Goal: Check status: Check status

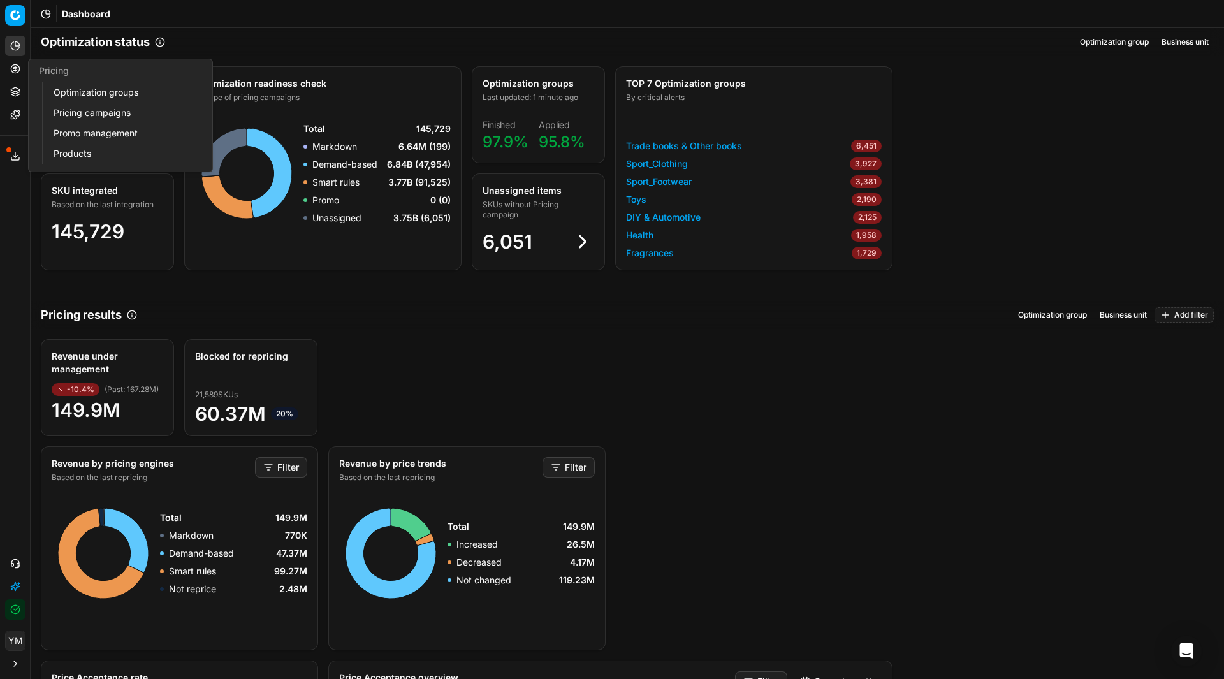
click at [84, 157] on link "Products" at bounding box center [122, 154] width 149 height 18
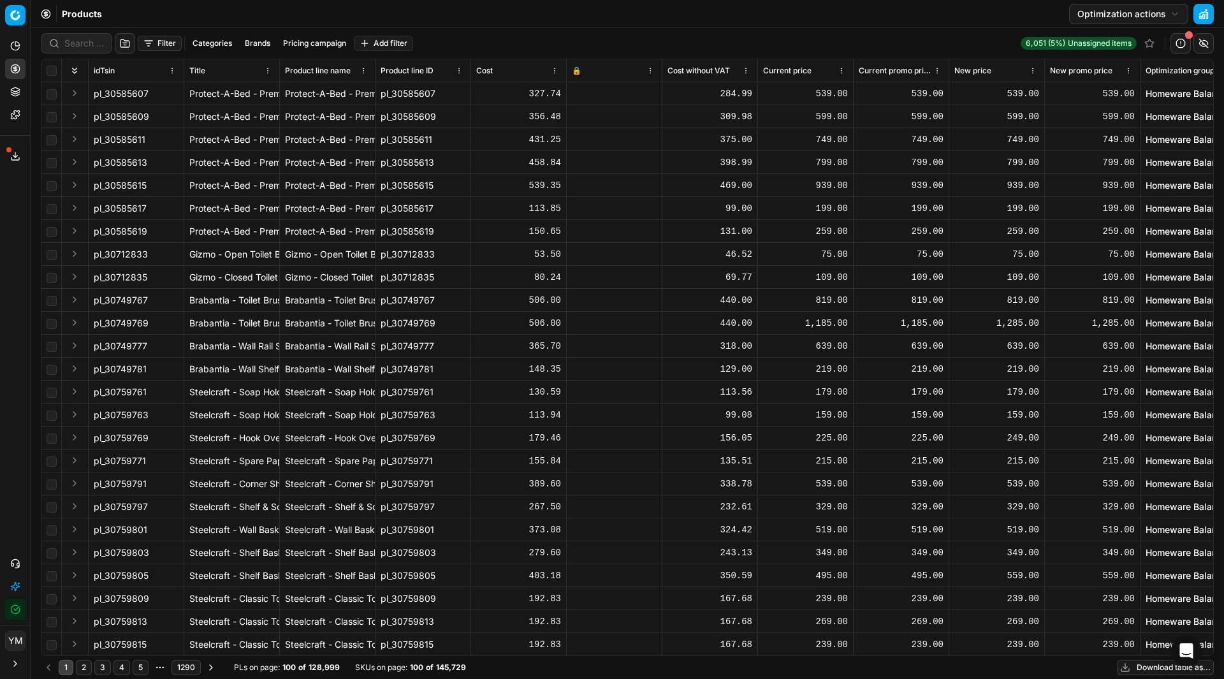
click at [156, 38] on button "Filter" at bounding box center [160, 43] width 44 height 15
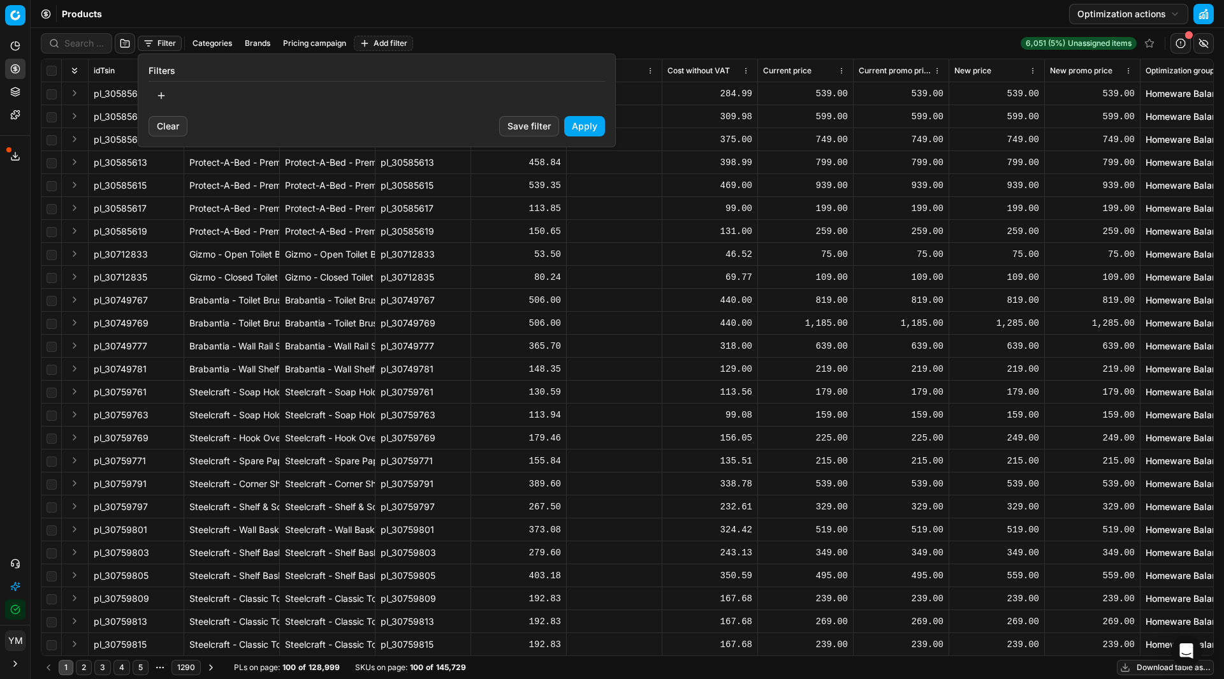
click at [160, 96] on button "button" at bounding box center [161, 95] width 25 height 20
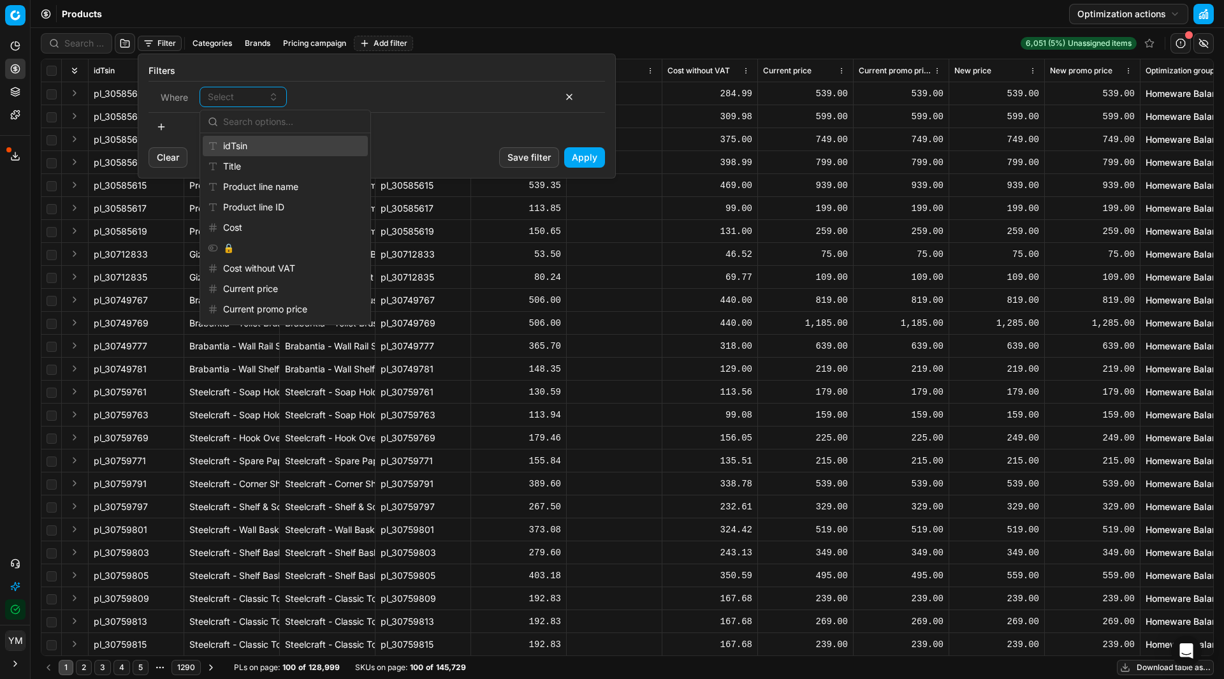
click at [258, 145] on div "idTsin" at bounding box center [285, 146] width 165 height 20
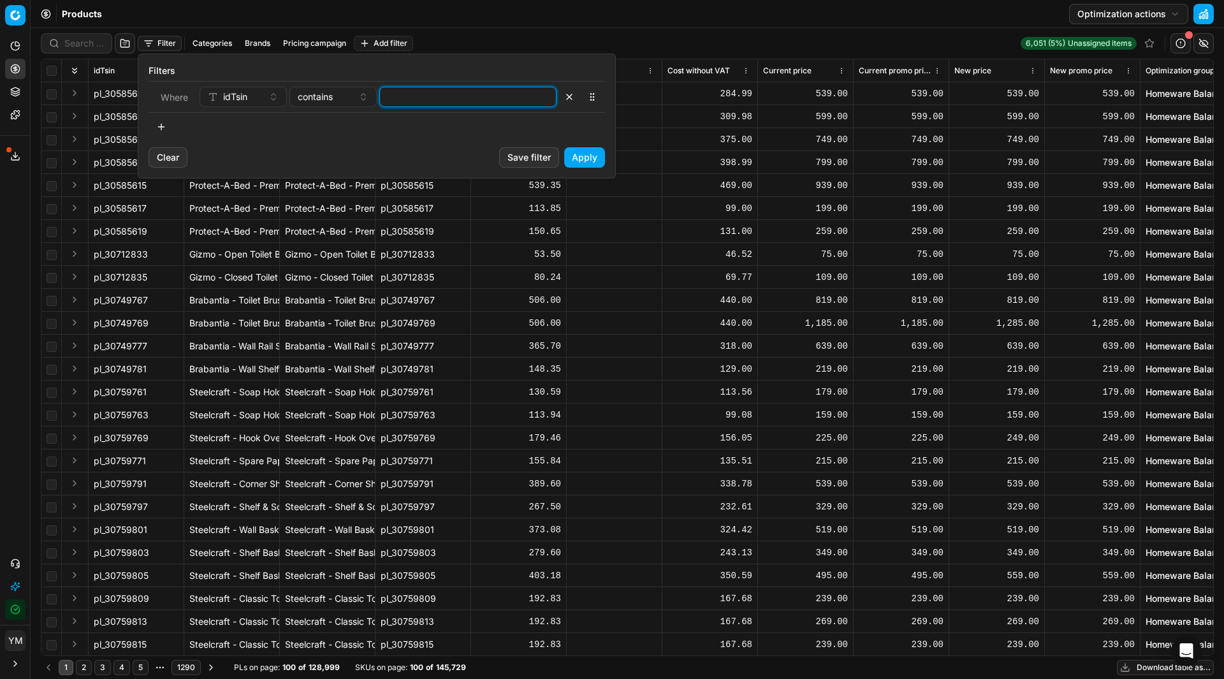
click at [442, 94] on input at bounding box center [468, 96] width 166 height 19
paste input "(95369861)"
type input "95369861"
click at [598, 151] on button "Apply" at bounding box center [584, 157] width 41 height 20
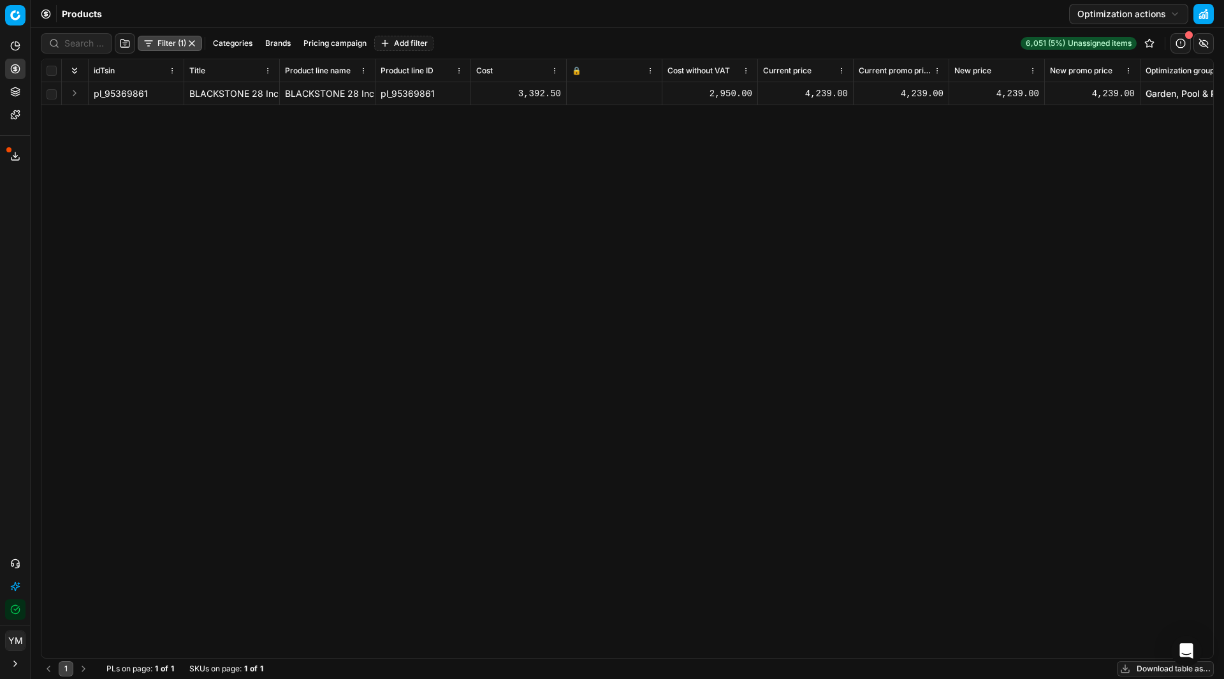
click at [701, 337] on div "pl_95369861 BLACKSTONE 28 Inch Flat Top Gas Griddle 2-Burner Cooking Station BL…" at bounding box center [627, 370] width 1172 height 576
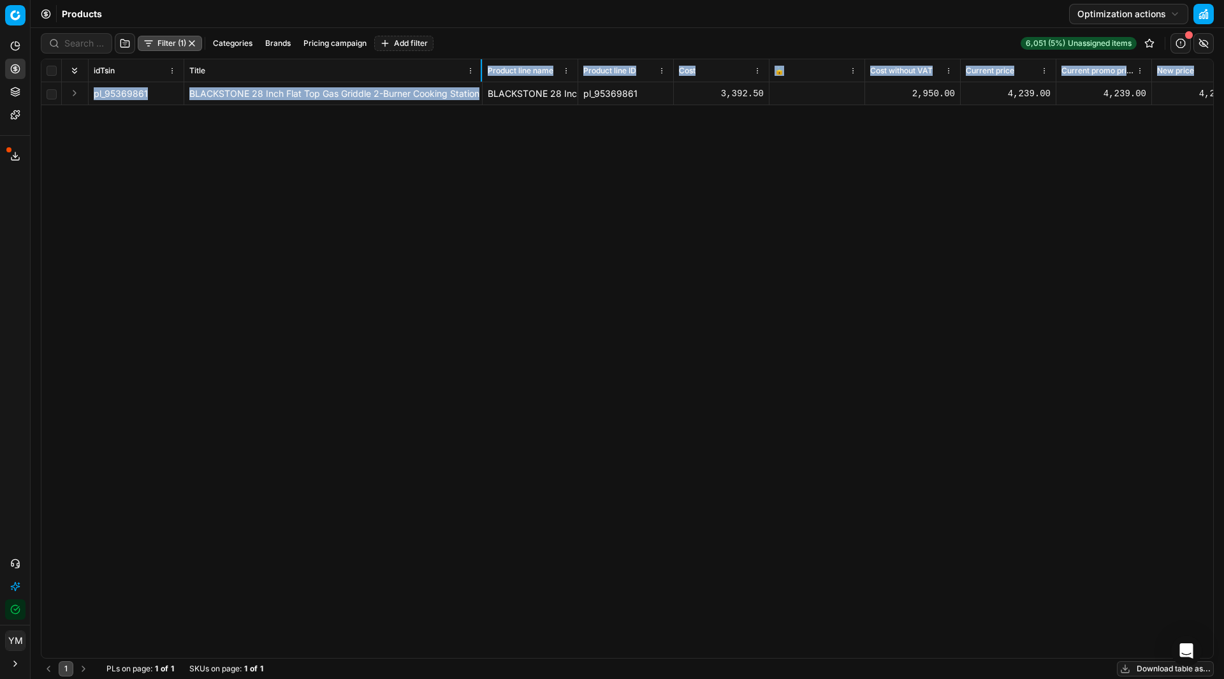
drag, startPoint x: 278, startPoint y: 74, endPoint x: 481, endPoint y: 101, distance: 204.5
click at [481, 101] on div "idTsin Title Product line name Product line ID Cost 🔒 Cost without VAT Current …" at bounding box center [627, 358] width 1172 height 599
click at [488, 144] on div "pl_95369861 BLACKSTONE 28 Inch Flat Top Gas Griddle 2-Burner Cooking Station BL…" at bounding box center [627, 370] width 1172 height 576
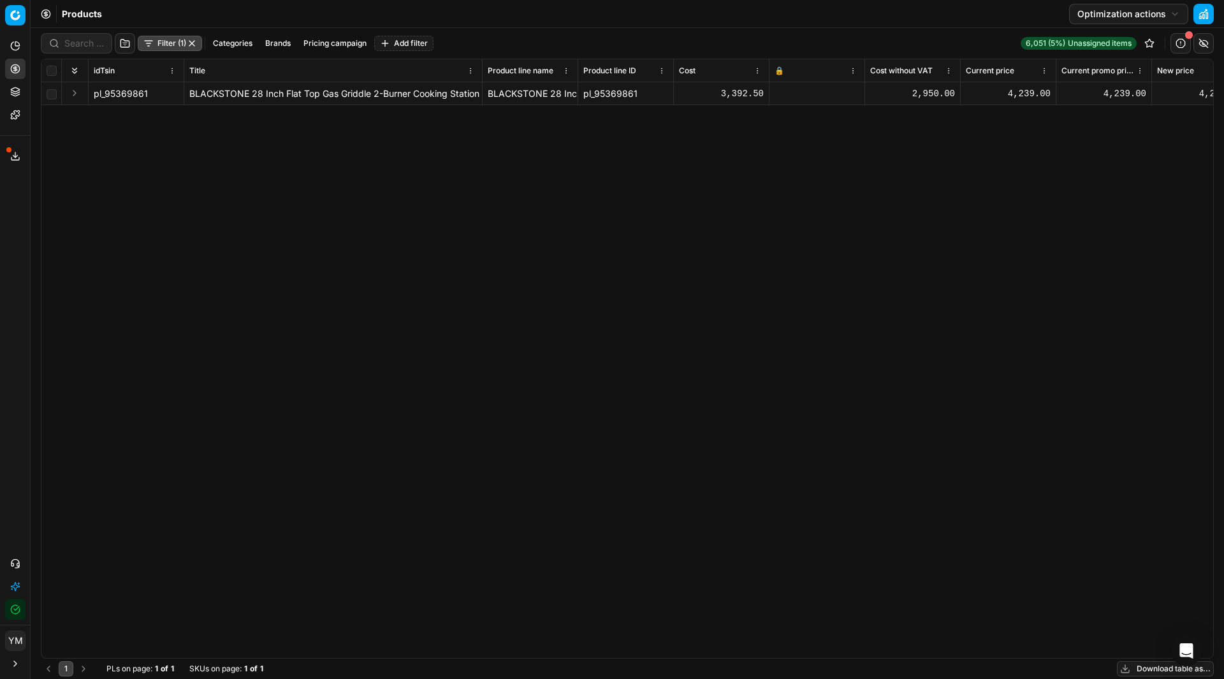
click at [174, 94] on button "button" at bounding box center [172, 93] width 13 height 13
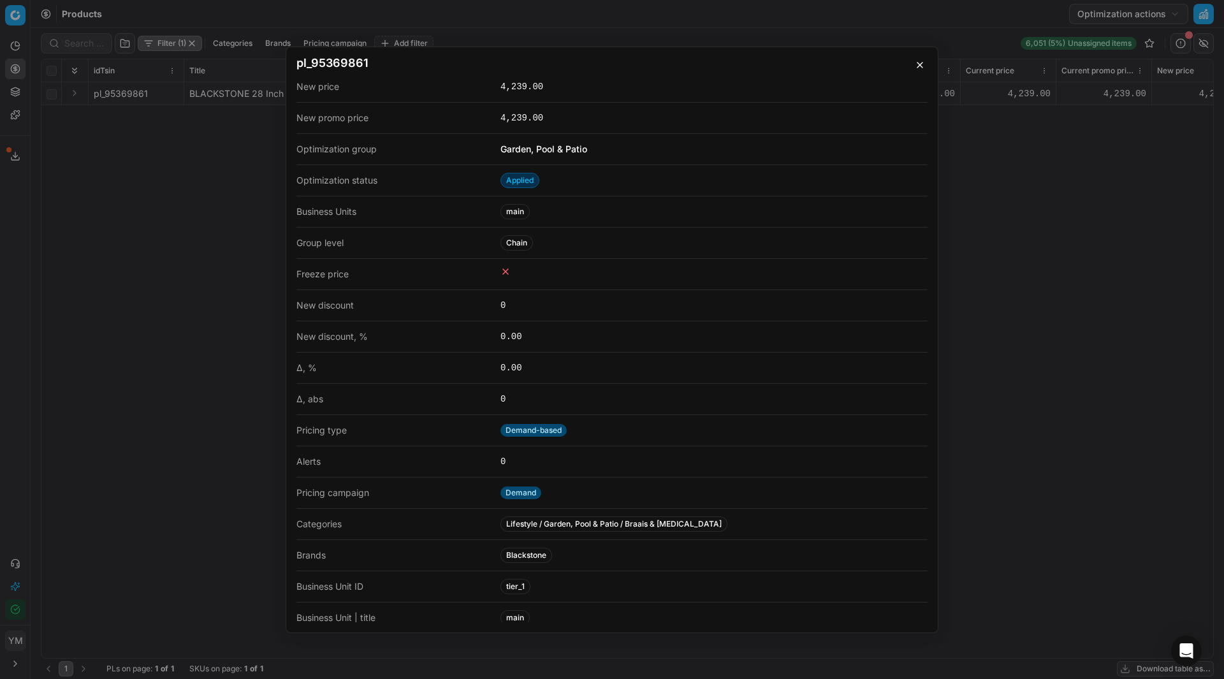
scroll to position [418, 0]
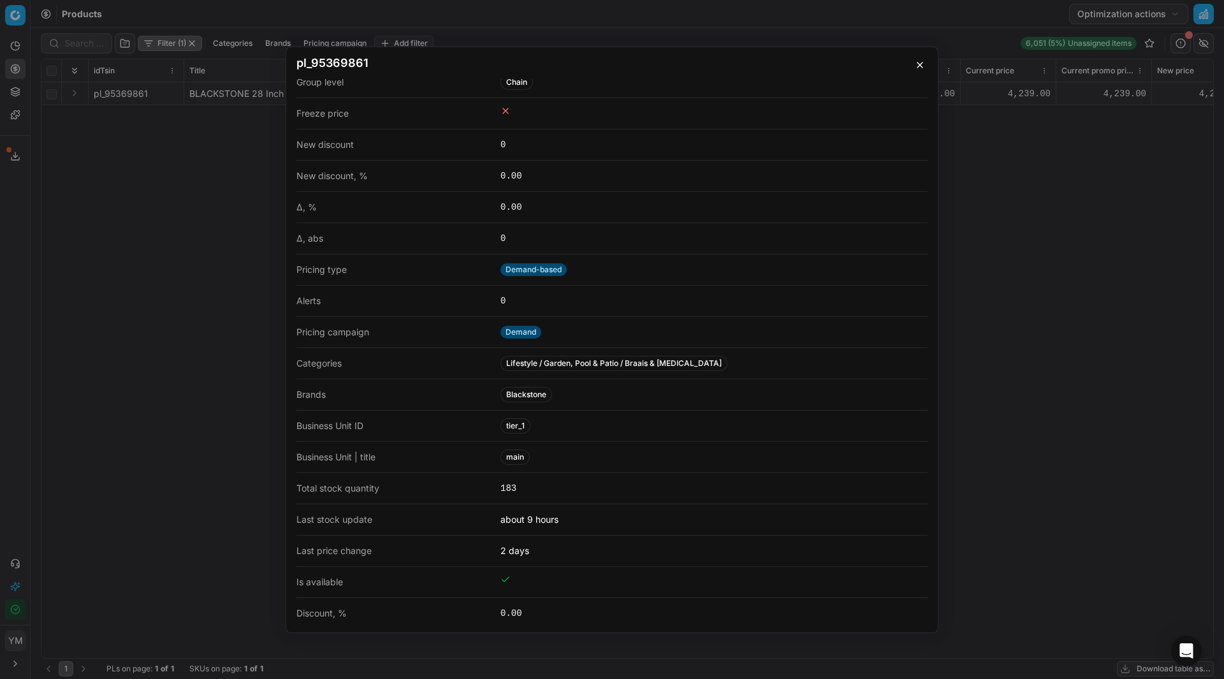
click at [920, 69] on button "button" at bounding box center [919, 64] width 15 height 15
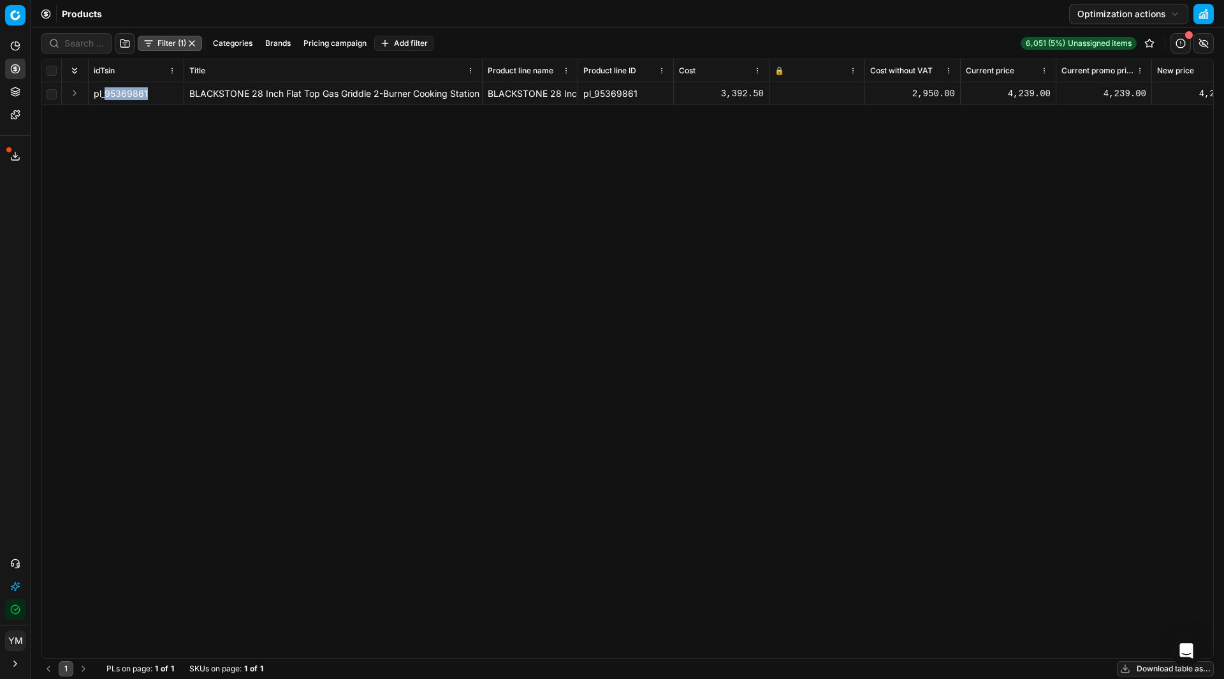
drag, startPoint x: 105, startPoint y: 93, endPoint x: 154, endPoint y: 96, distance: 49.8
click at [154, 96] on div "pl_95369861" at bounding box center [136, 93] width 85 height 13
copy span "95369861"
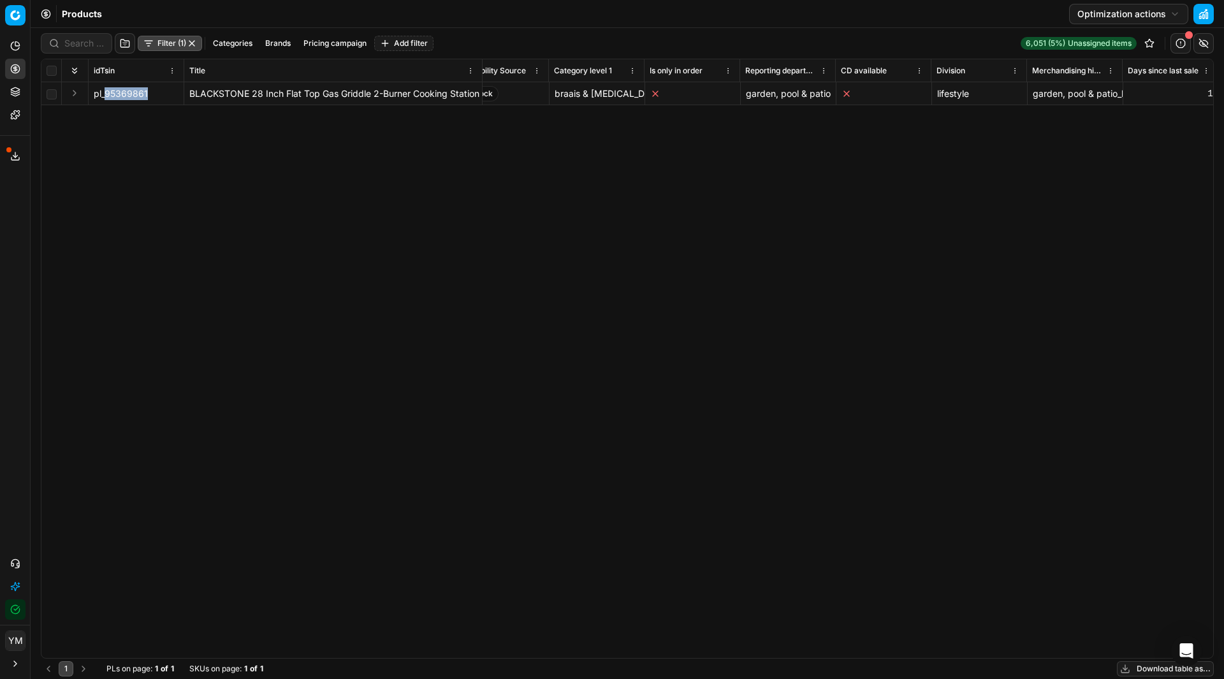
scroll to position [0, 6525]
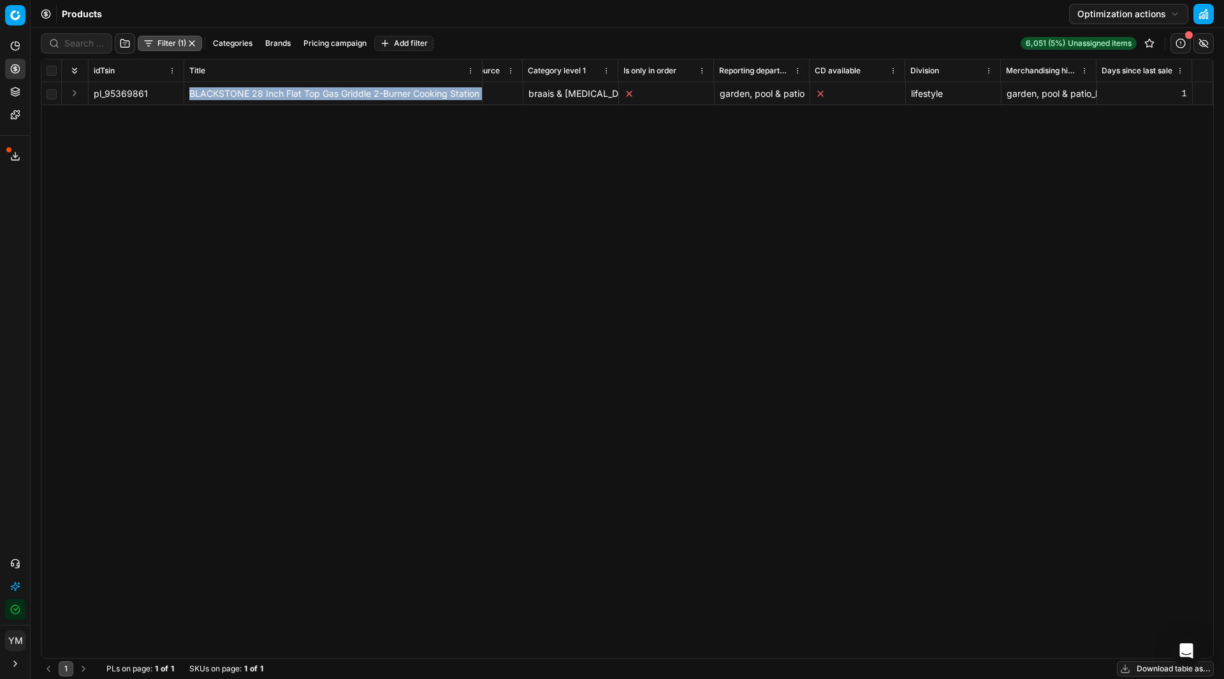
drag, startPoint x: 186, startPoint y: 96, endPoint x: 488, endPoint y: 101, distance: 302.2
copy tr "BLACKSTONE 28 Inch Flat Top Gas Griddle 2-Burner Cooking Station - - - 393 - in…"
click at [1180, 43] on button "button" at bounding box center [1180, 43] width 20 height 20
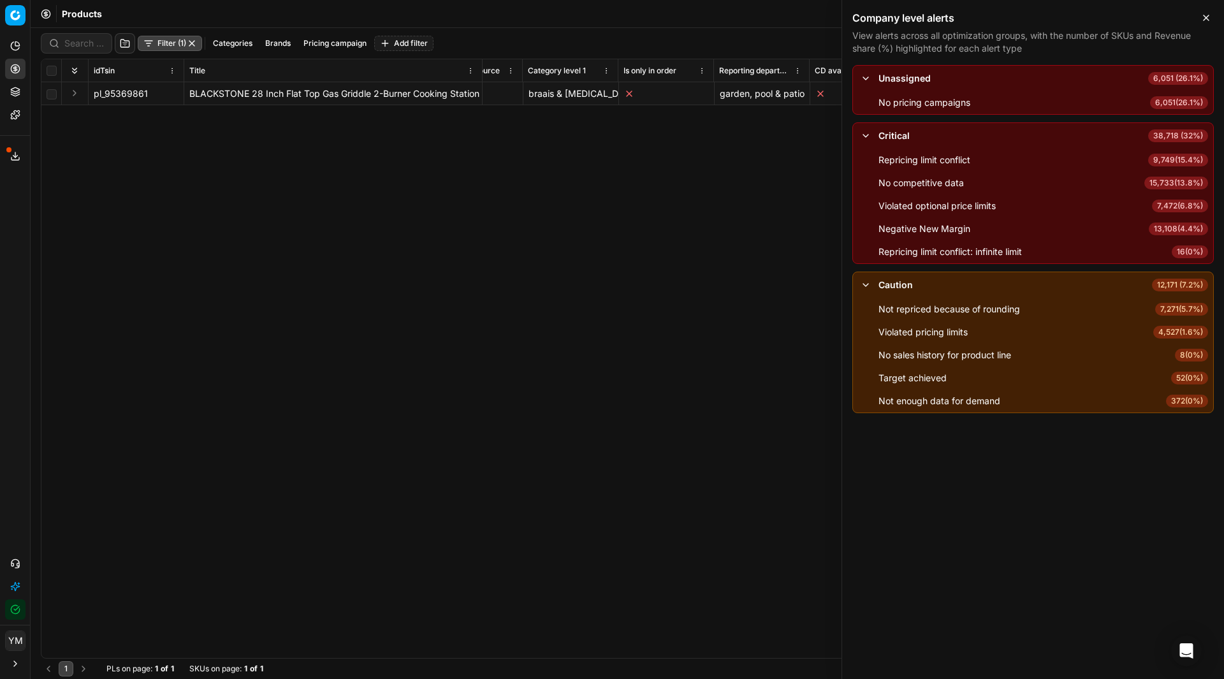
click at [593, 193] on div "idTsin Title Product line name Product line ID Cost 🔒 Cost without VAT Current …" at bounding box center [627, 358] width 1172 height 599
drag, startPoint x: 144, startPoint y: 96, endPoint x: 108, endPoint y: 98, distance: 35.7
click at [108, 98] on span "pl_95369861" at bounding box center [121, 93] width 54 height 13
drag, startPoint x: 93, startPoint y: 98, endPoint x: 150, endPoint y: 103, distance: 57.7
click at [150, 103] on td "pl_95369861" at bounding box center [137, 93] width 96 height 23
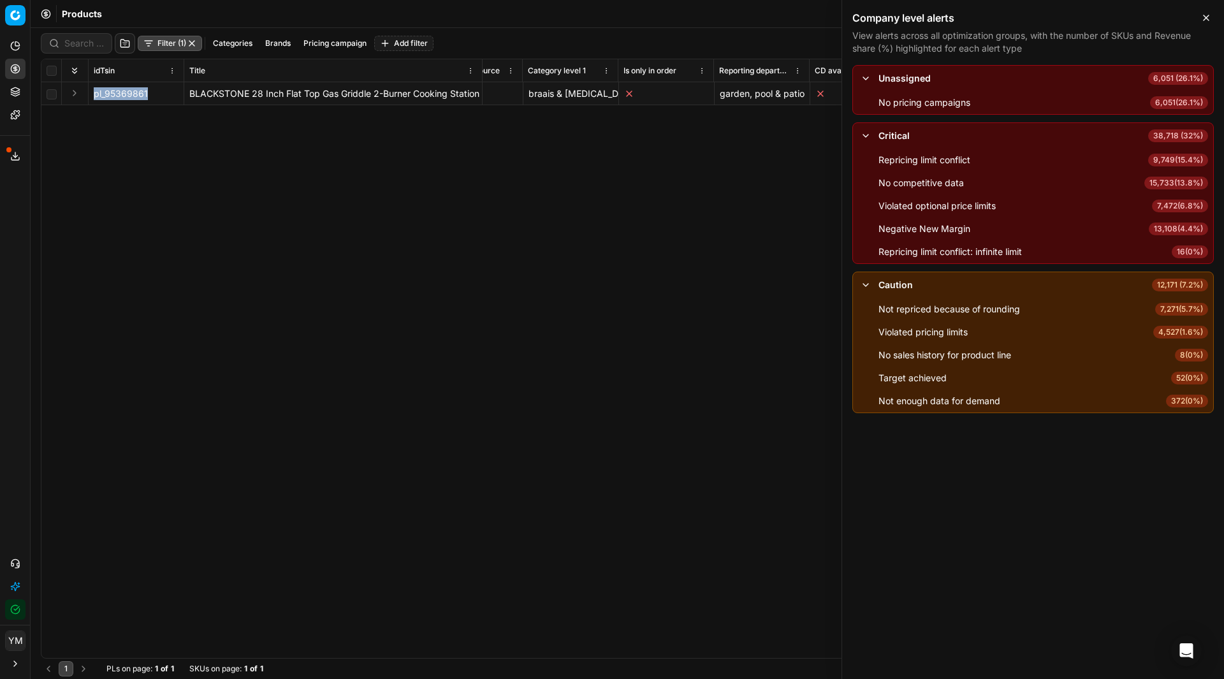
copy span "pl_95369861"
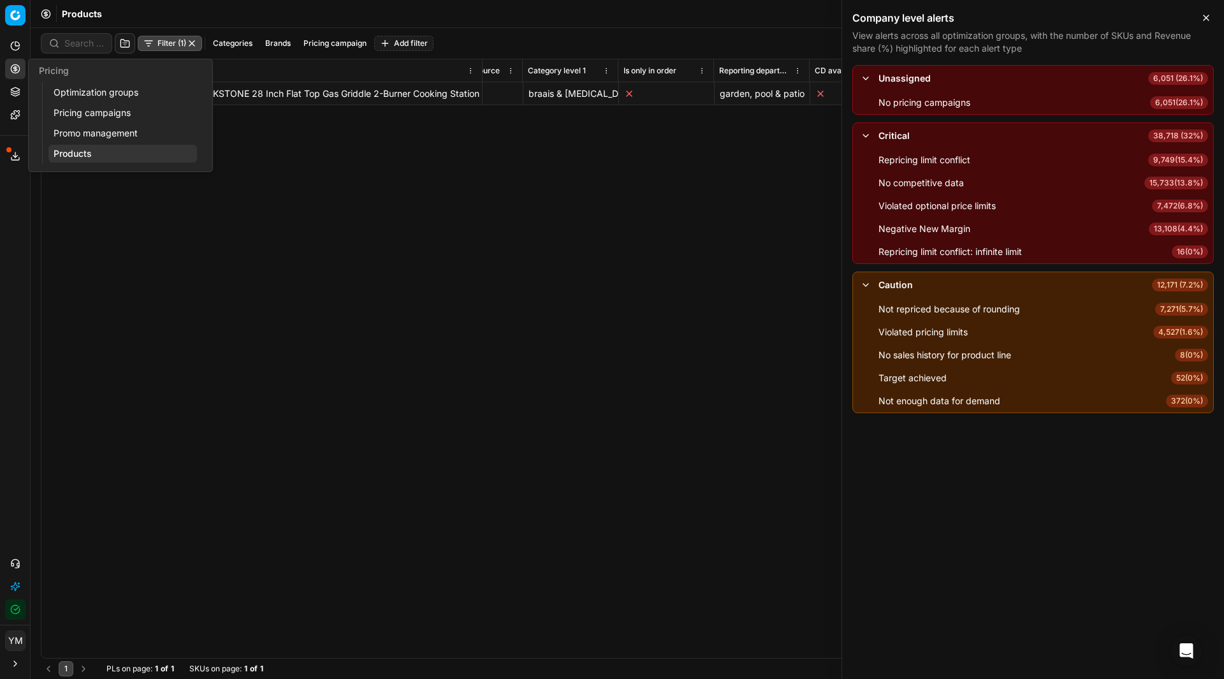
click at [95, 91] on link "Optimization groups" at bounding box center [122, 93] width 149 height 18
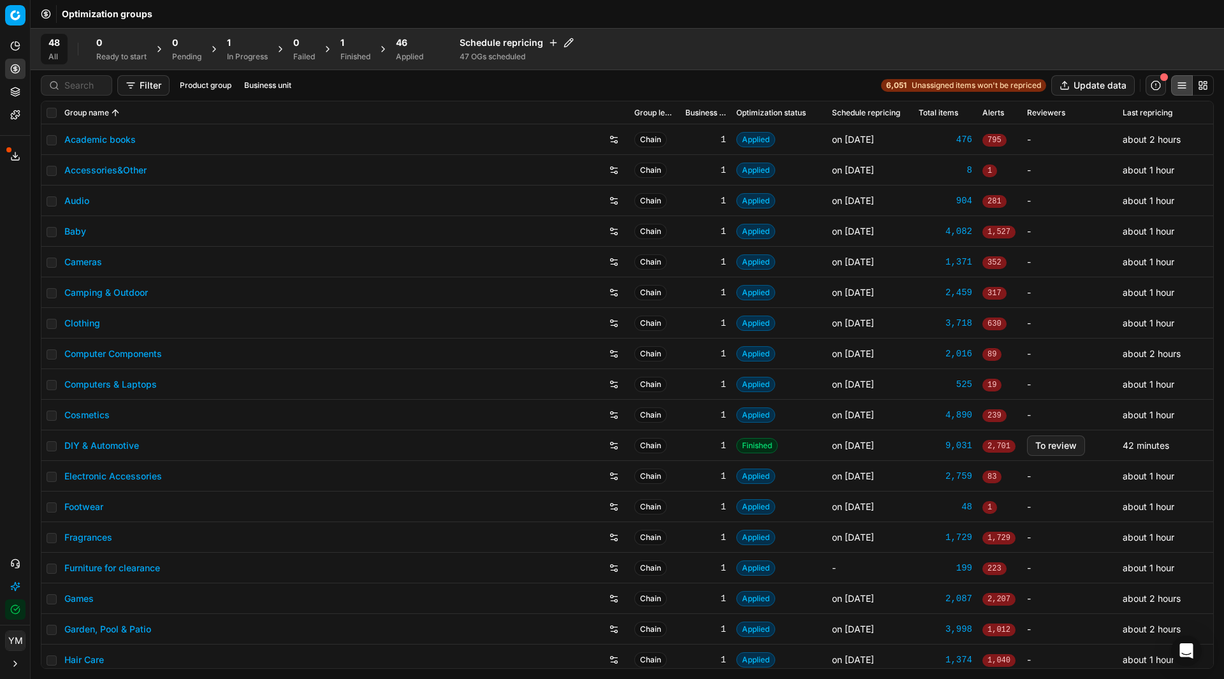
click at [352, 54] on div "Finished" at bounding box center [355, 57] width 30 height 10
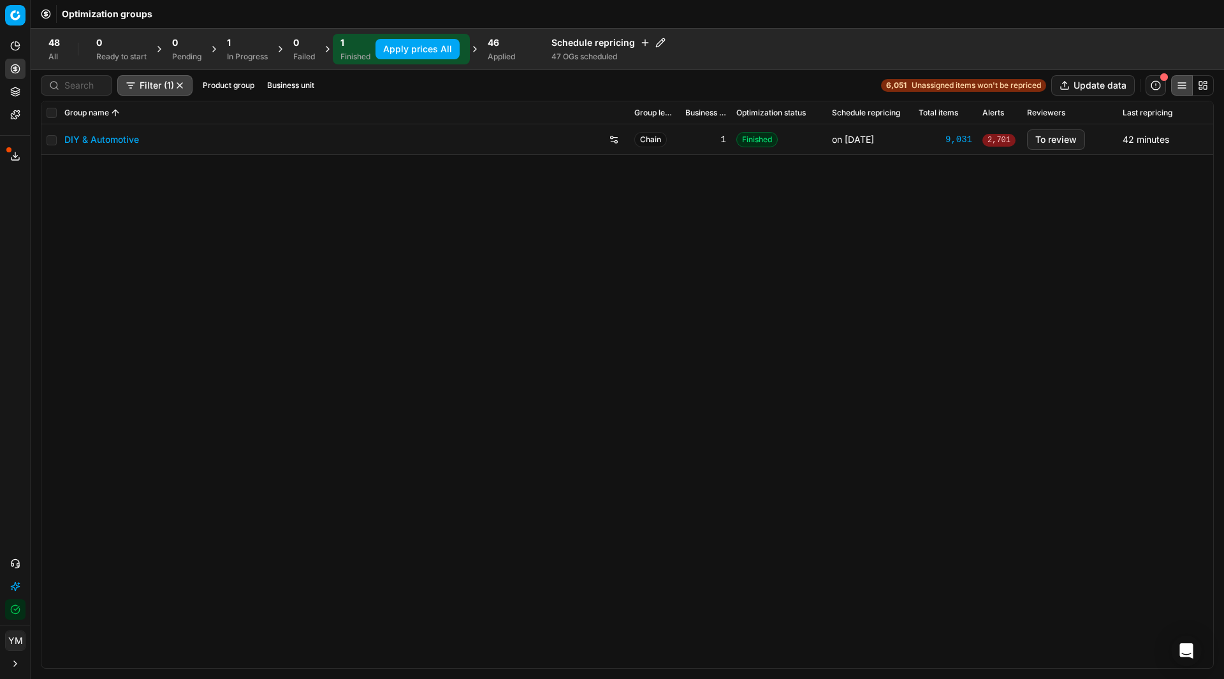
click at [60, 47] on span "48" at bounding box center [53, 42] width 11 height 13
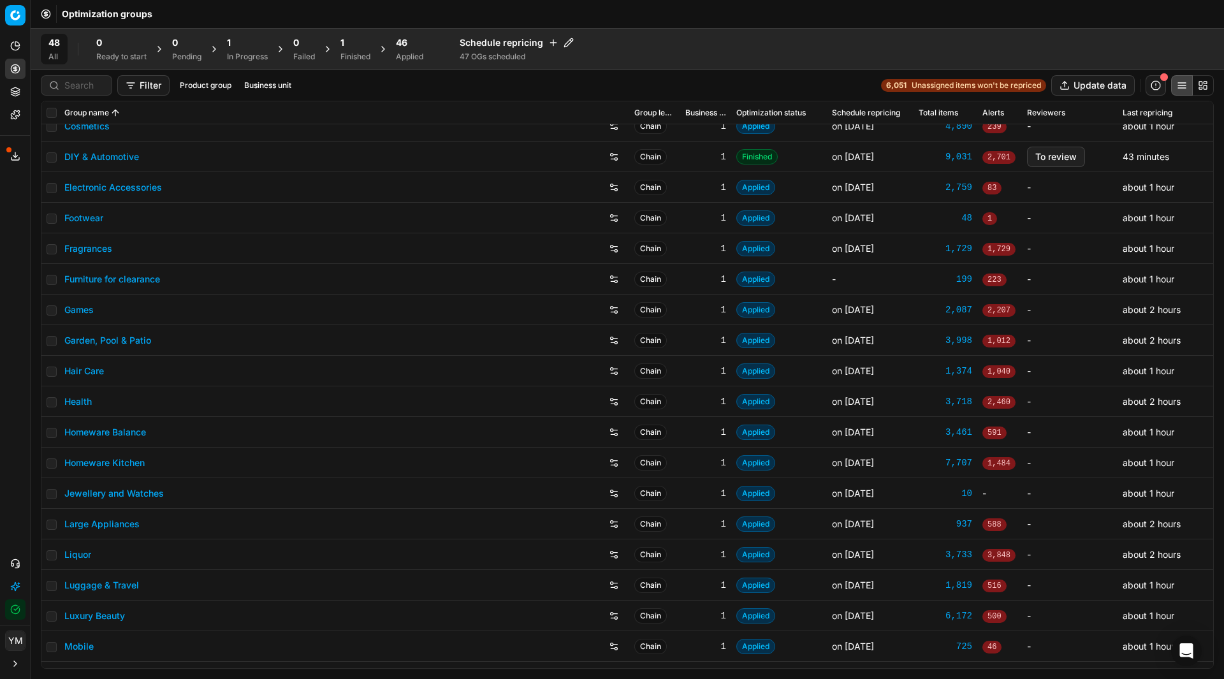
scroll to position [297, 0]
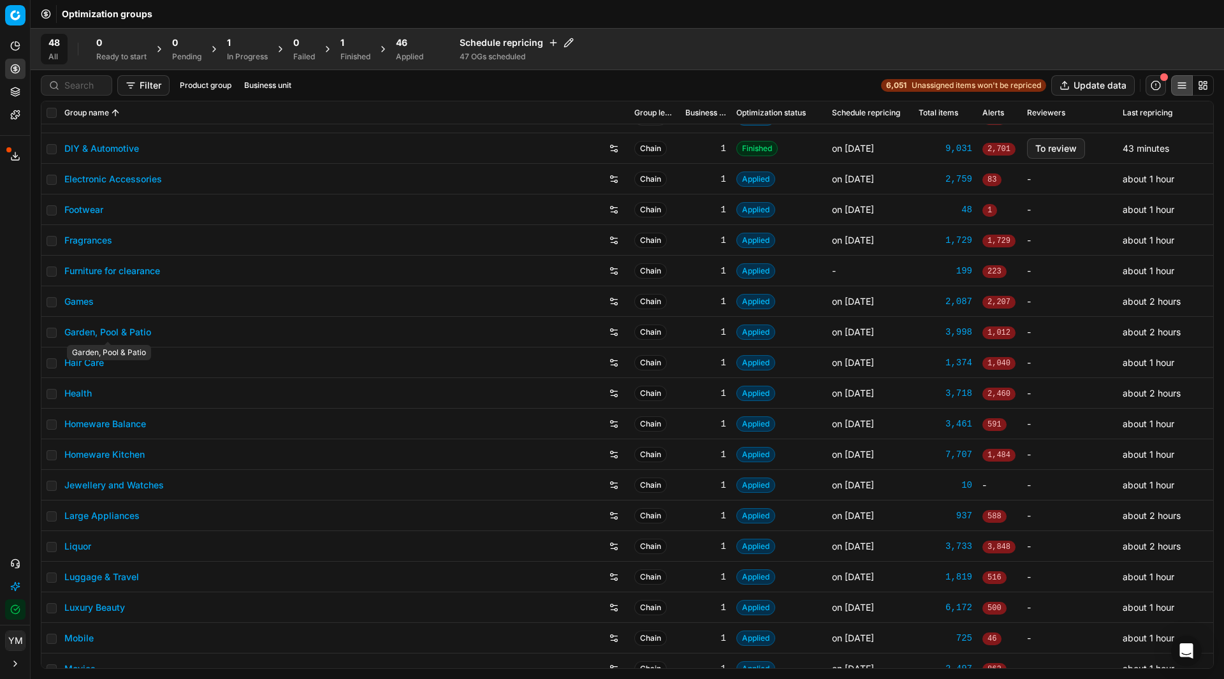
click at [128, 337] on link "Garden, Pool & Patio" at bounding box center [107, 332] width 87 height 13
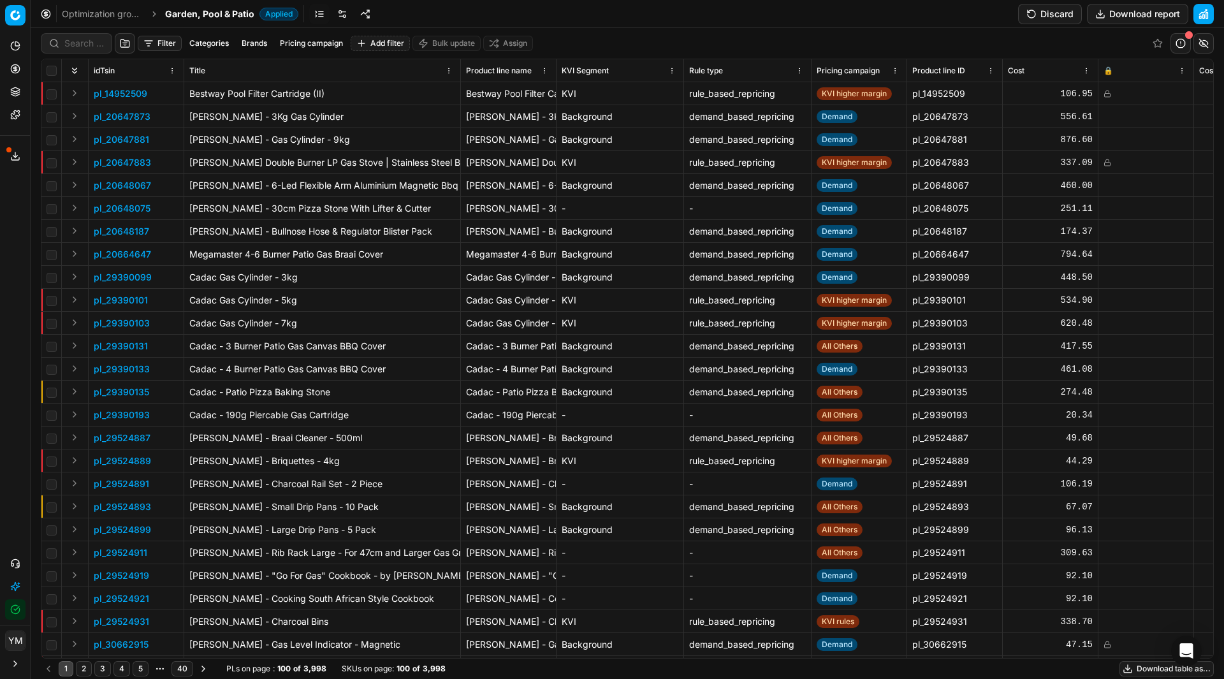
click at [147, 43] on button "Filter" at bounding box center [160, 43] width 44 height 15
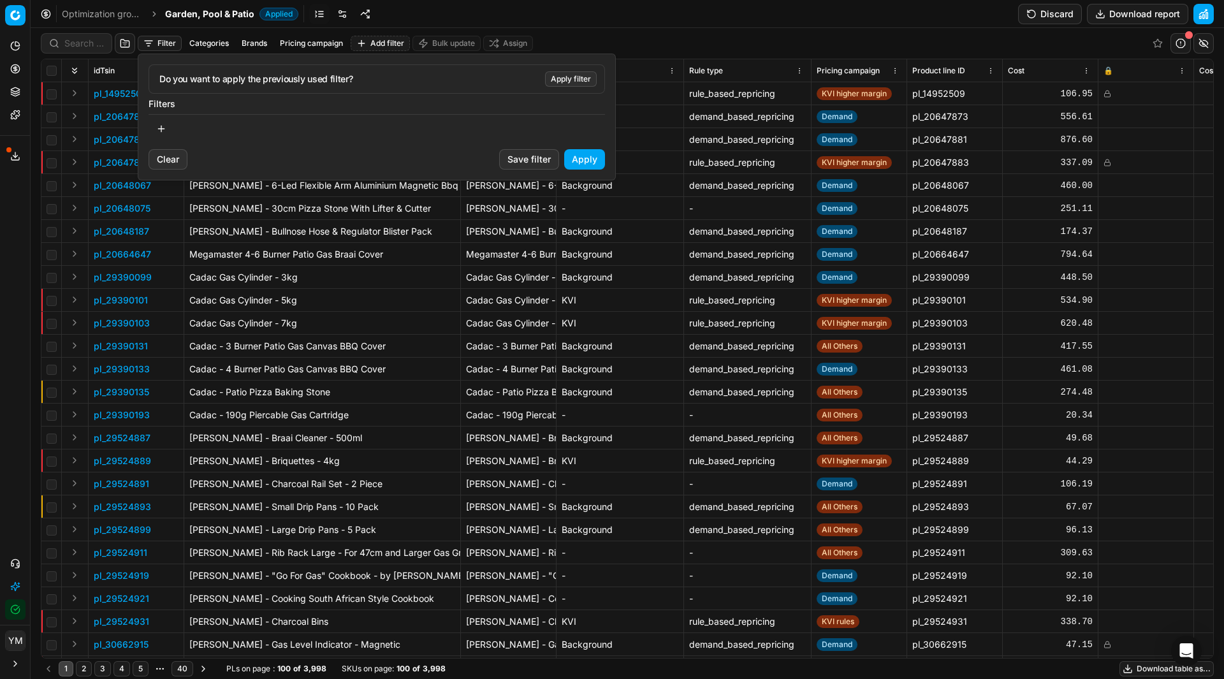
click at [244, 78] on div "Do you want to apply the previously used filter?" at bounding box center [376, 79] width 435 height 13
click at [164, 131] on button "button" at bounding box center [161, 129] width 25 height 20
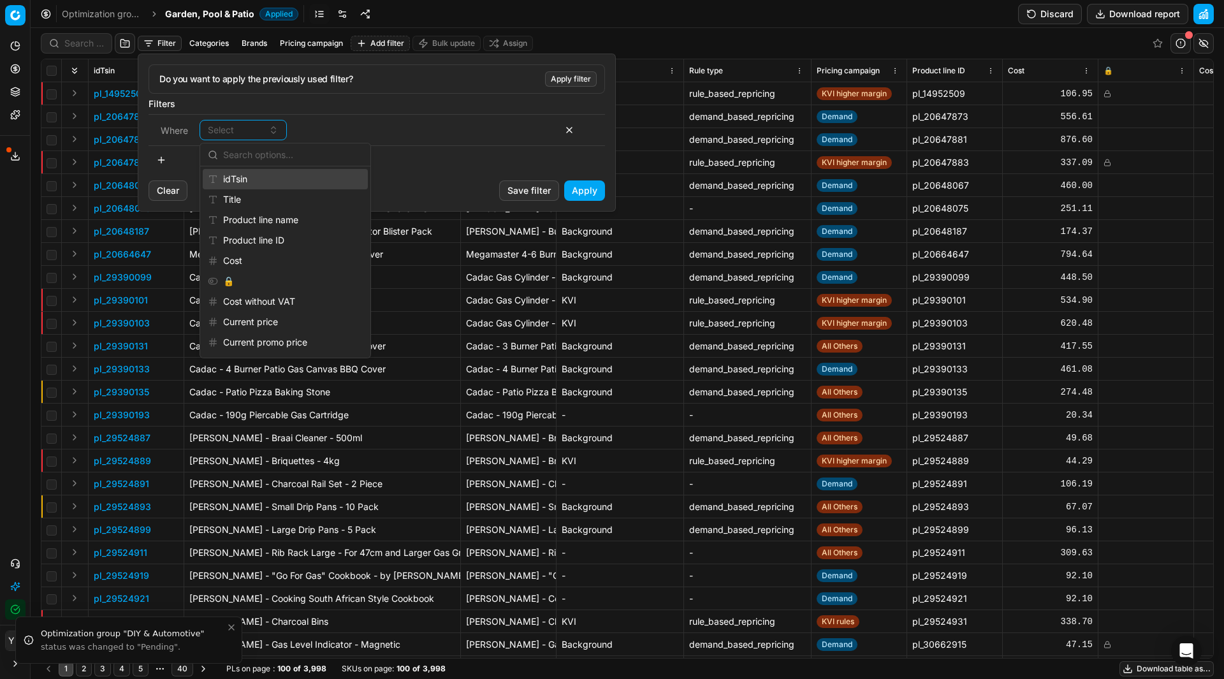
click at [238, 178] on div "idTsin" at bounding box center [285, 179] width 165 height 20
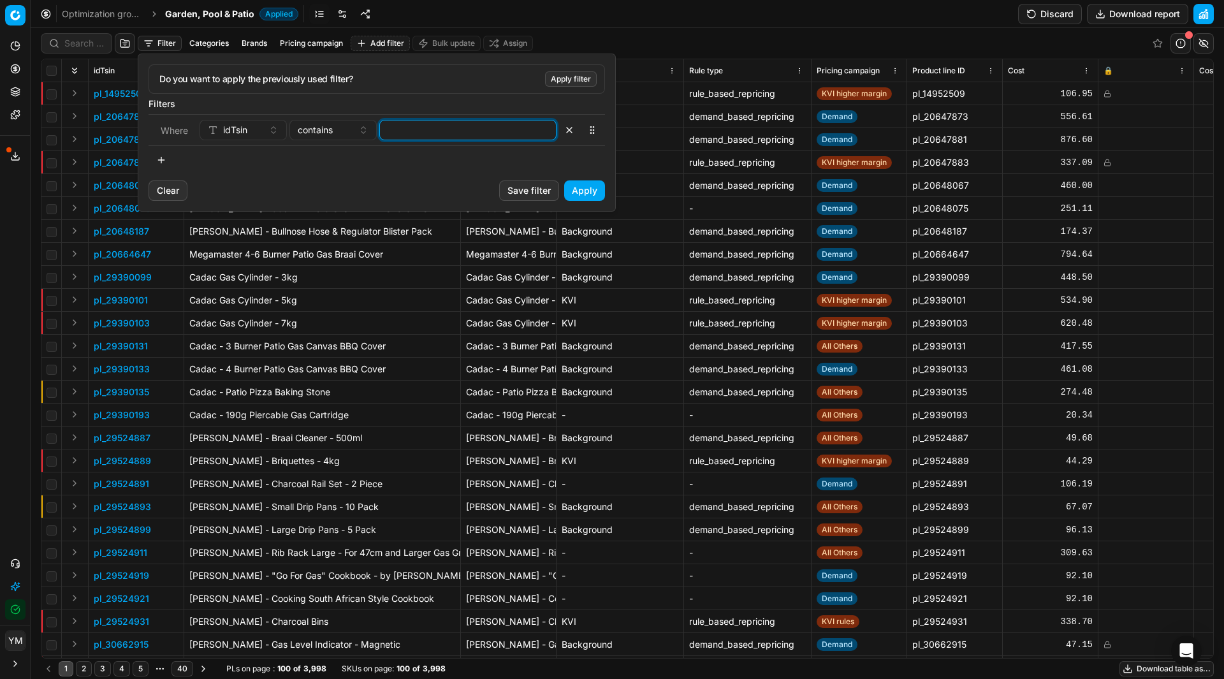
click at [386, 129] on input at bounding box center [468, 129] width 166 height 19
paste input "pl_95369861"
type input "pl_95369861"
click at [586, 200] on button "Apply" at bounding box center [584, 190] width 41 height 20
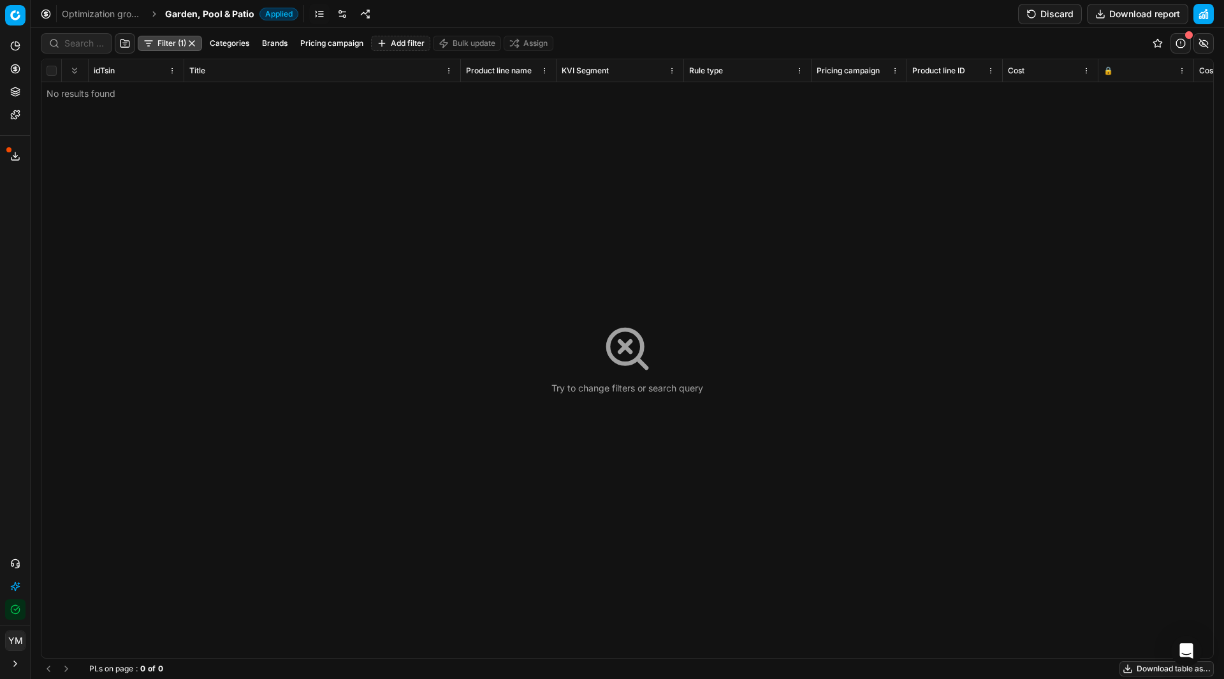
click at [125, 15] on link "Optimization groups" at bounding box center [103, 14] width 82 height 13
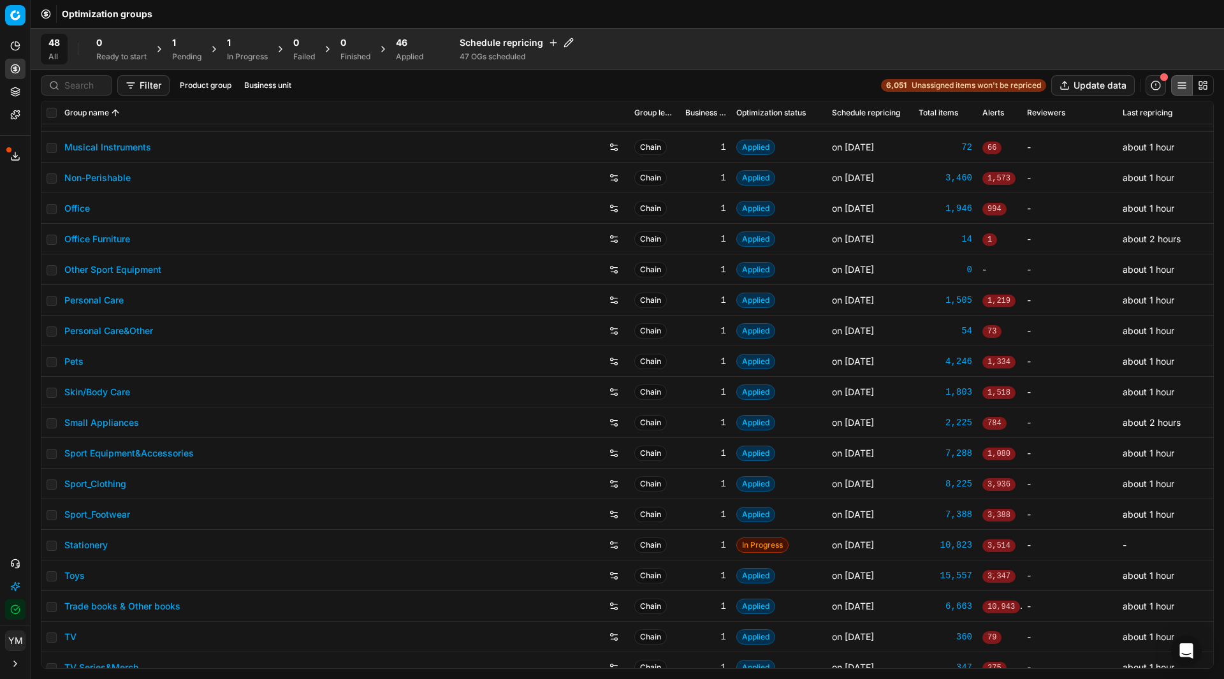
scroll to position [925, 0]
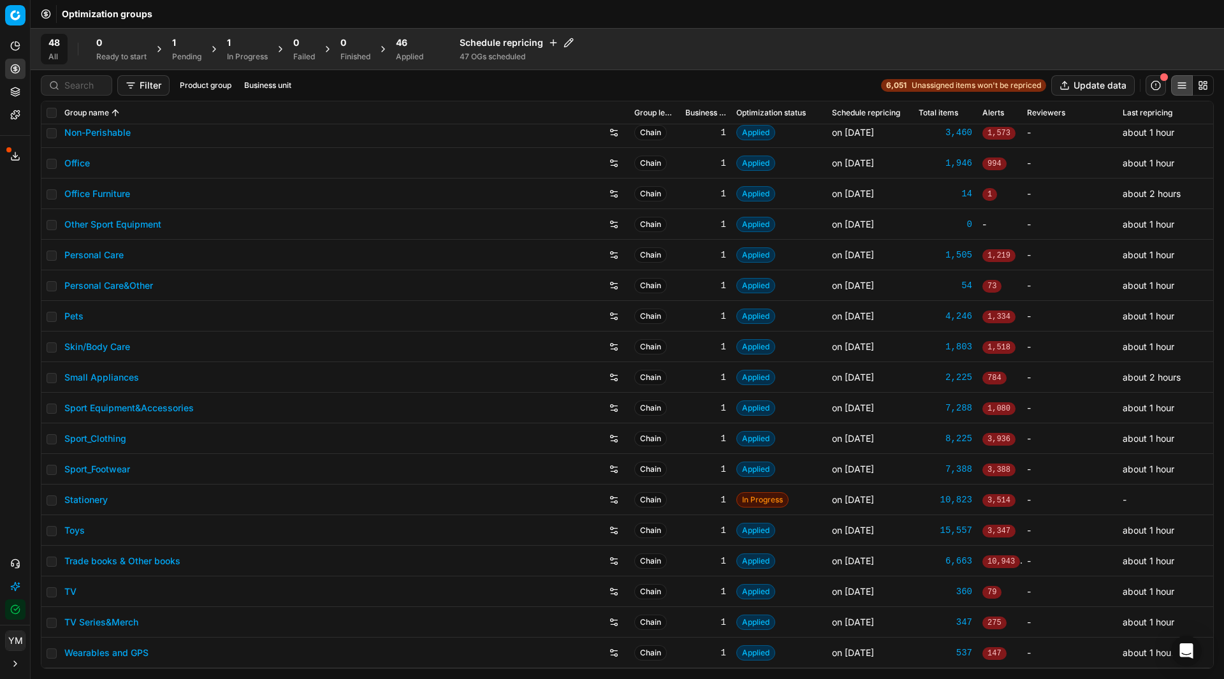
click at [147, 88] on button "Filter" at bounding box center [143, 85] width 52 height 20
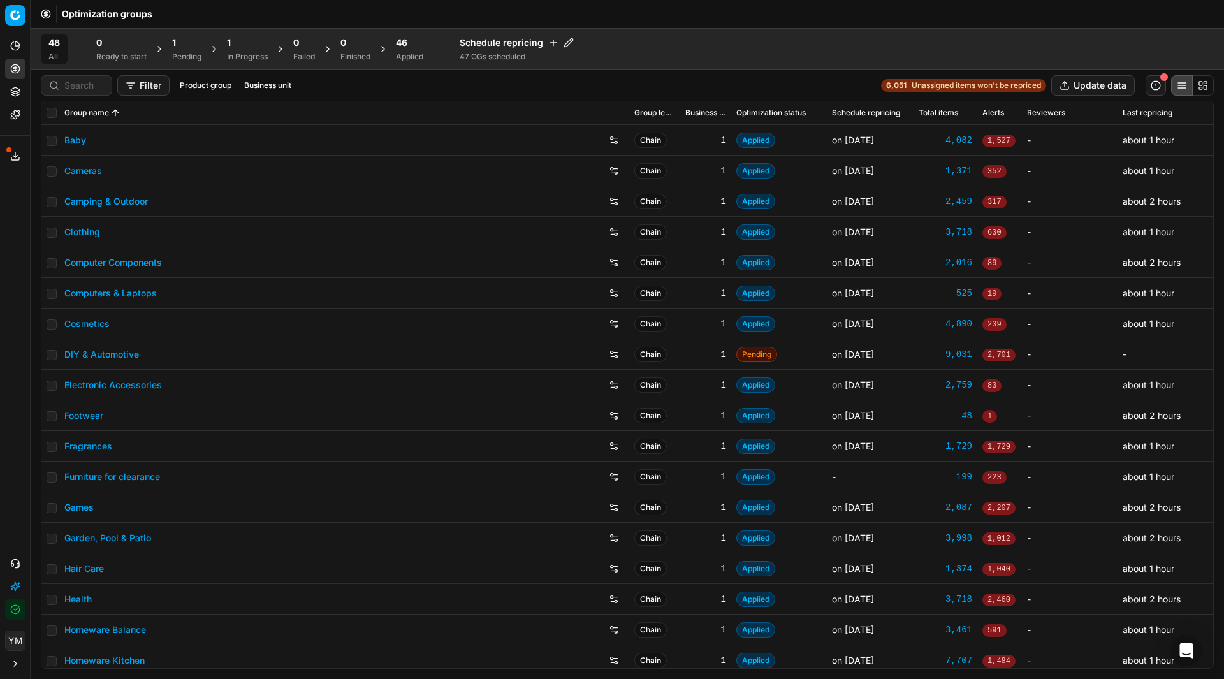
scroll to position [0, 0]
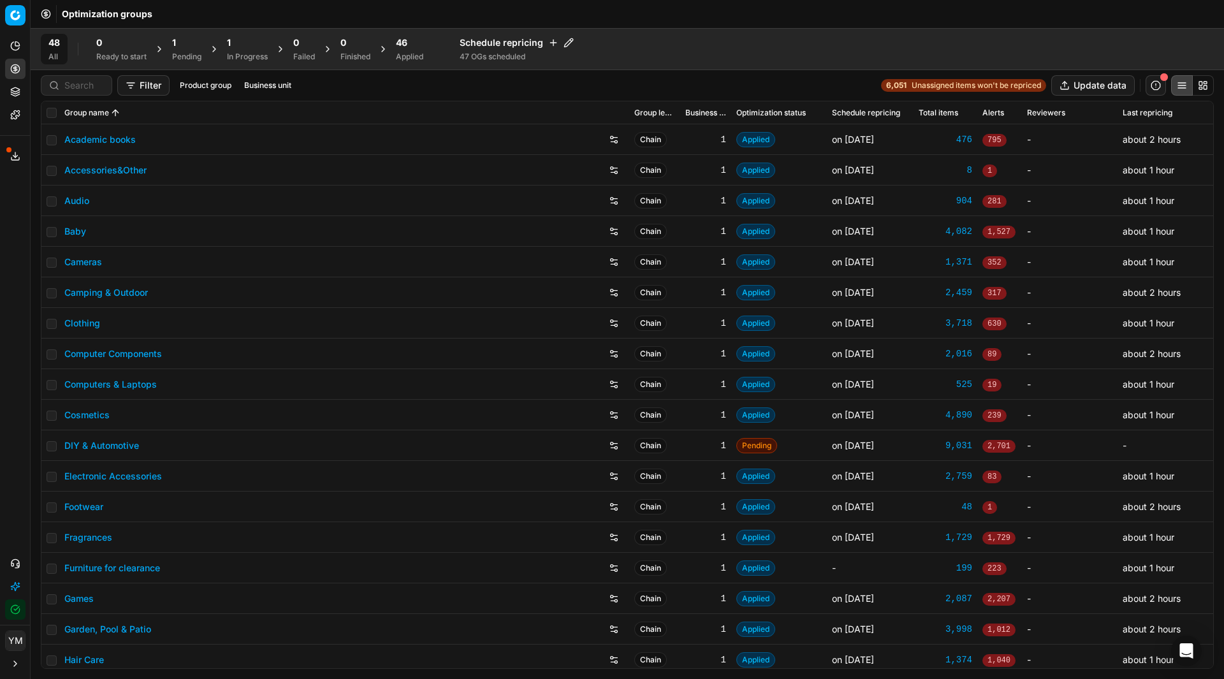
drag, startPoint x: 1205, startPoint y: 580, endPoint x: 1140, endPoint y: 189, distance: 396.1
click at [1140, 189] on html "Pricing platform Analytics Pricing Product portfolio Templates Export service 2…" at bounding box center [612, 339] width 1224 height 679
click at [135, 84] on button "Filter" at bounding box center [143, 85] width 52 height 20
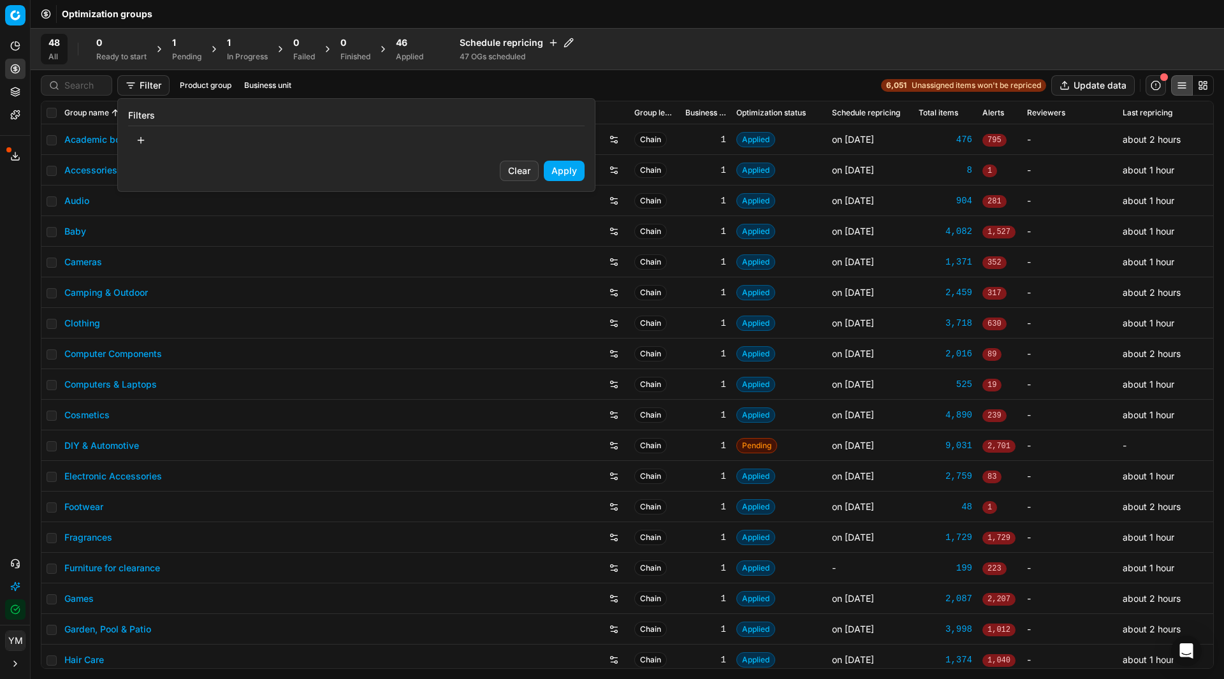
click at [138, 140] on button "button" at bounding box center [140, 140] width 25 height 20
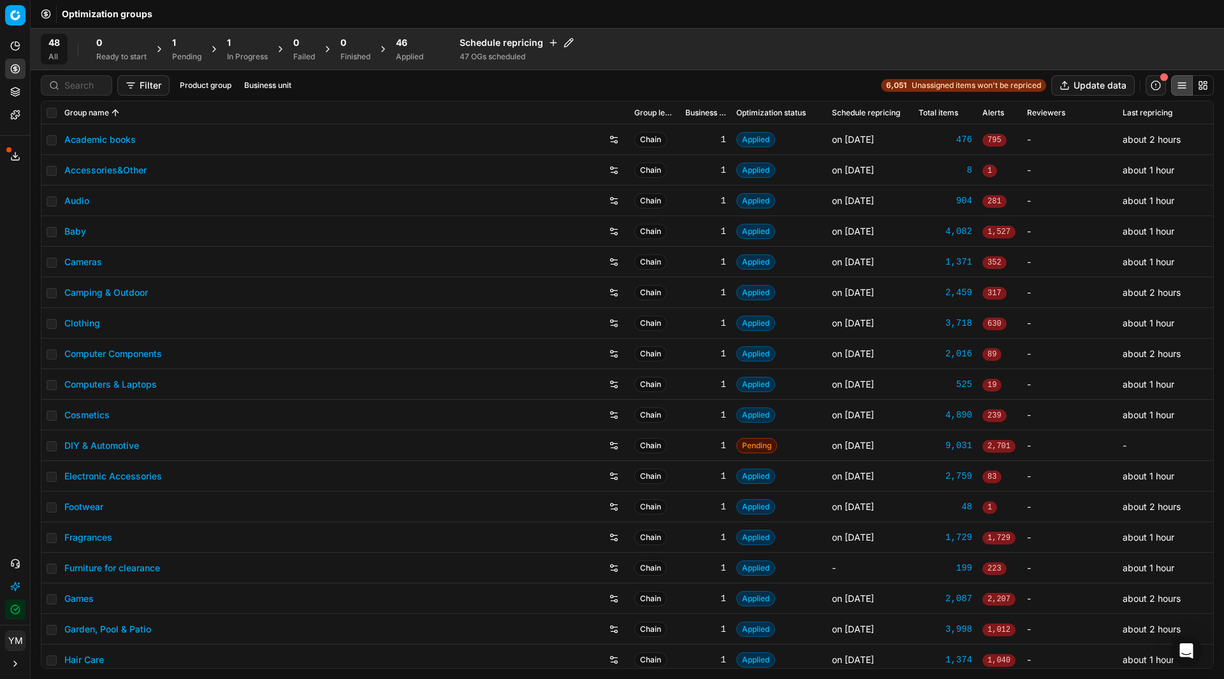
click at [616, 77] on html "Pricing platform Analytics Pricing Product portfolio Templates Export service 2…" at bounding box center [612, 339] width 1224 height 679
click at [120, 623] on link "Garden, Pool & Patio" at bounding box center [107, 629] width 87 height 13
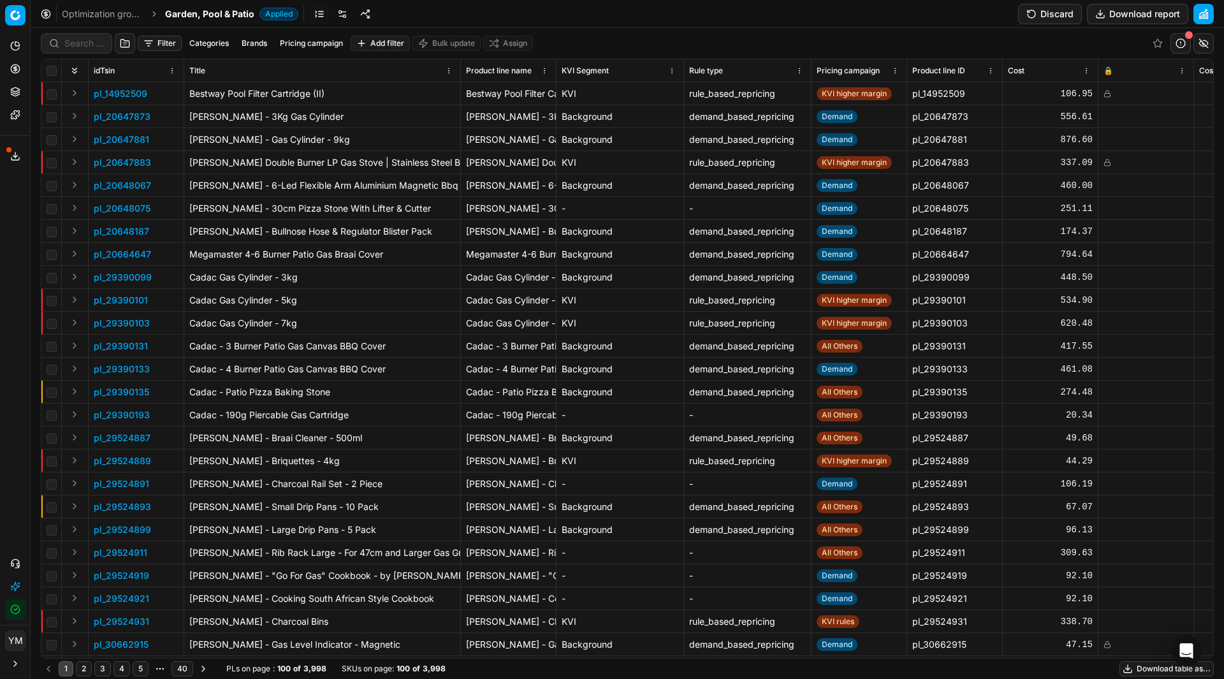
click at [156, 42] on button "Filter" at bounding box center [160, 43] width 44 height 15
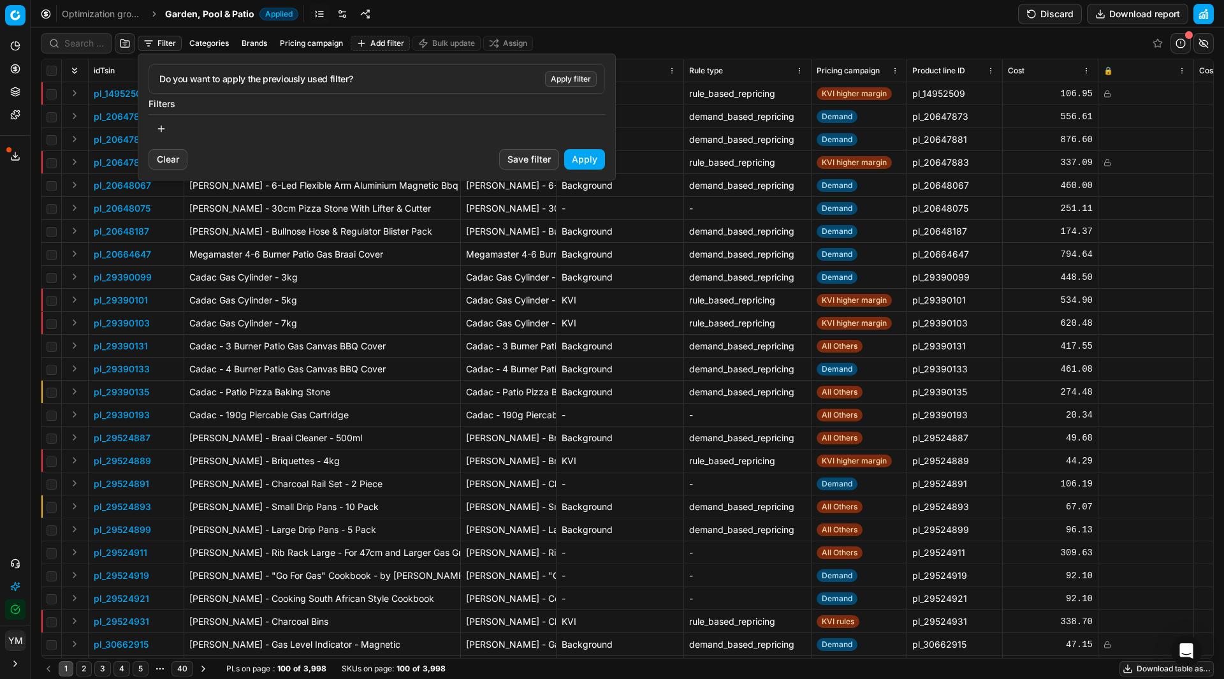
click at [162, 124] on button "button" at bounding box center [161, 129] width 25 height 20
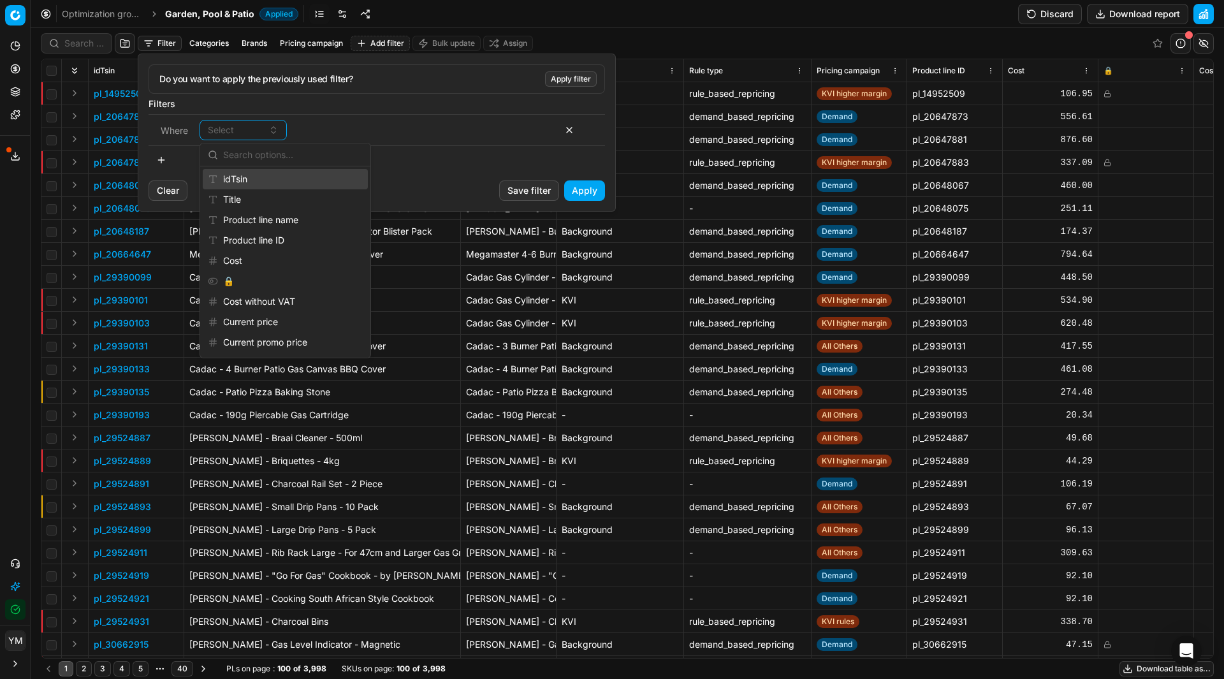
click at [242, 181] on div "idTsin" at bounding box center [285, 179] width 165 height 20
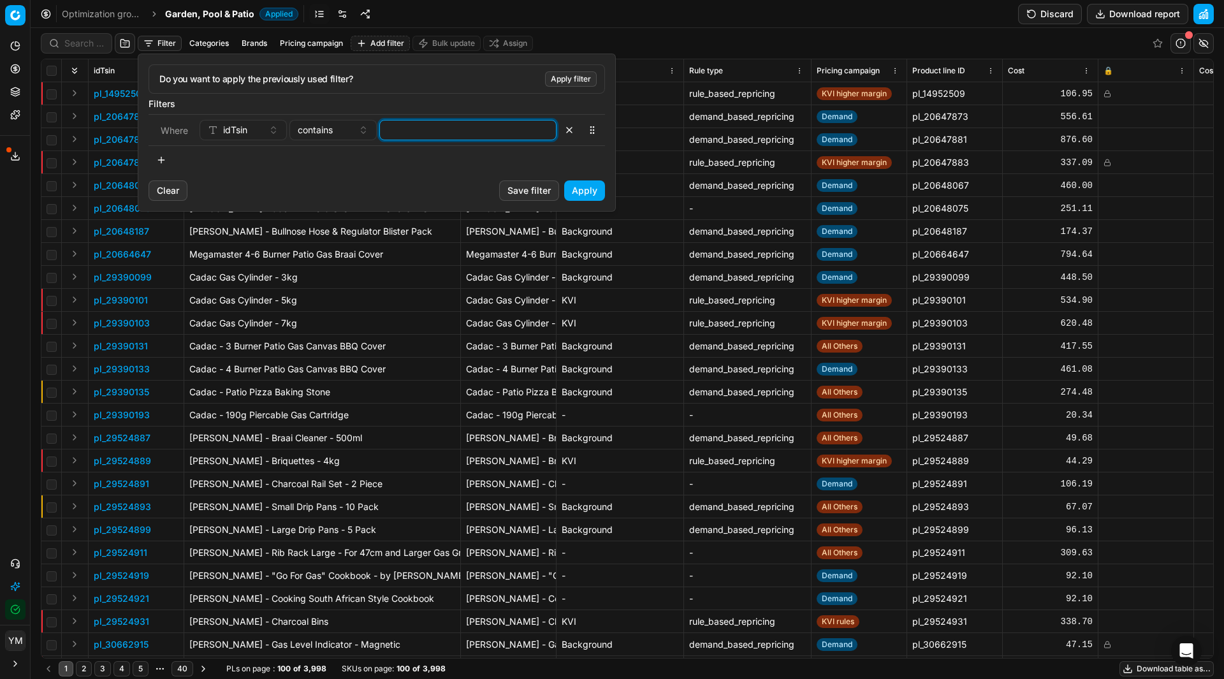
click at [402, 120] on input at bounding box center [468, 129] width 166 height 19
paste input "pl_95369861"
type input "95369861"
click at [581, 192] on button "Apply" at bounding box center [584, 190] width 41 height 20
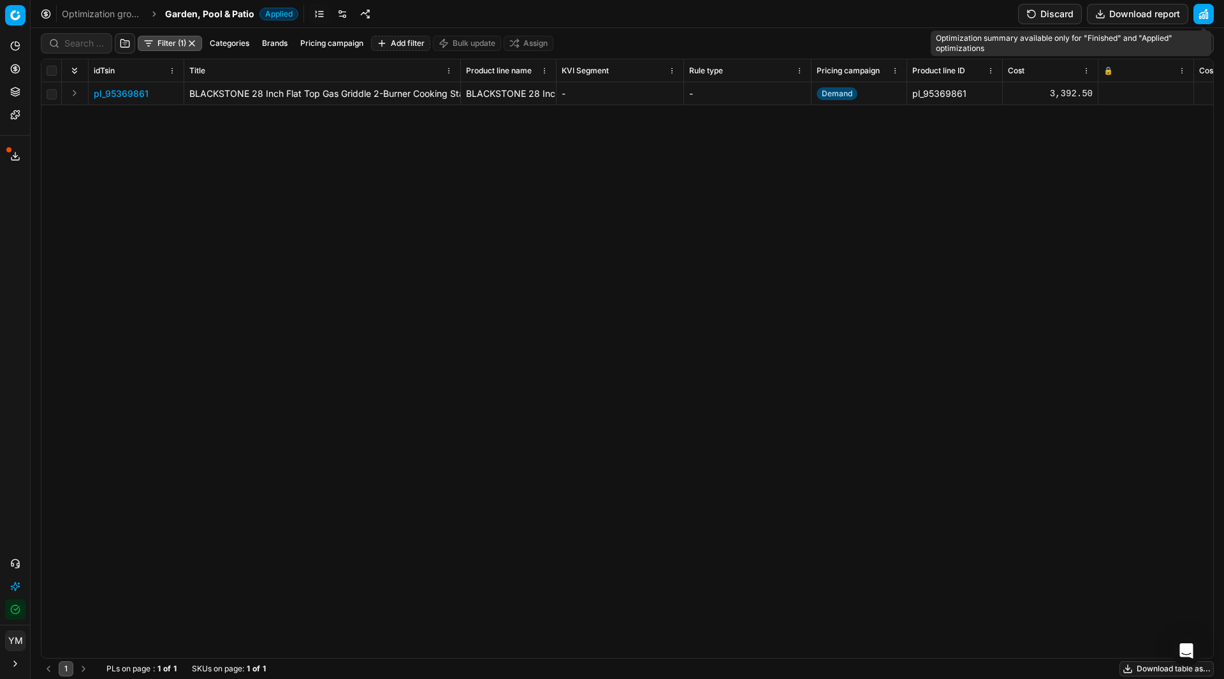
click at [1199, 11] on button "button" at bounding box center [1203, 14] width 20 height 20
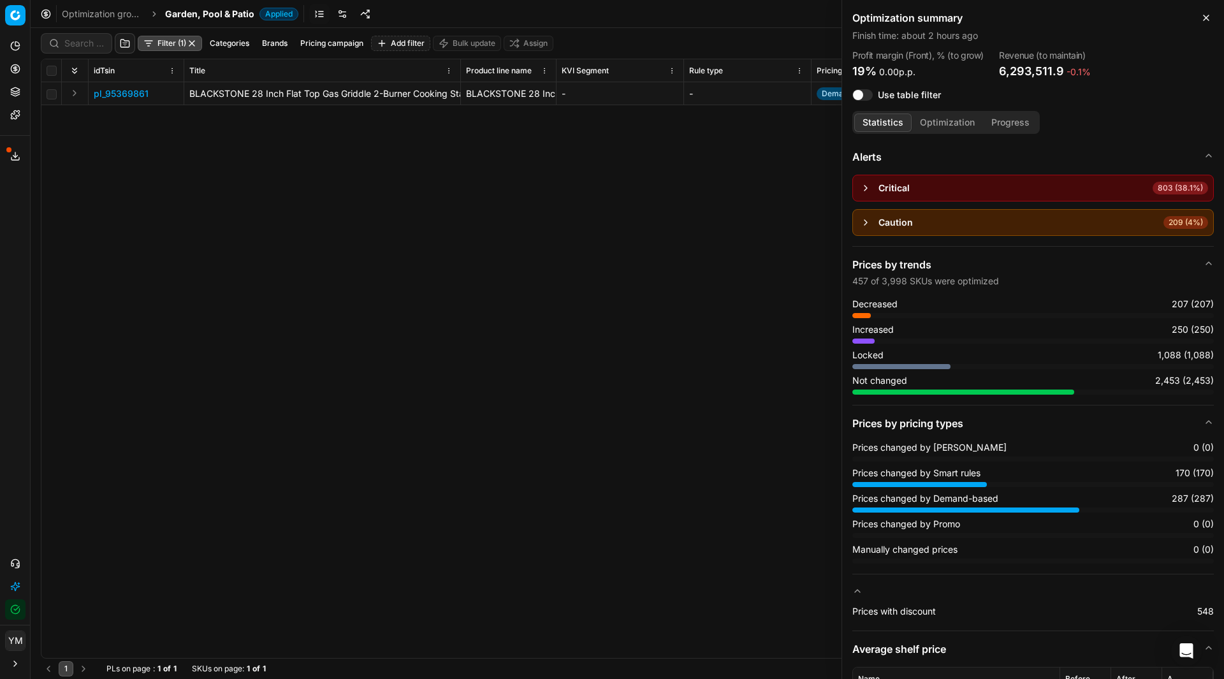
click at [140, 91] on p "pl_95369861" at bounding box center [121, 93] width 55 height 13
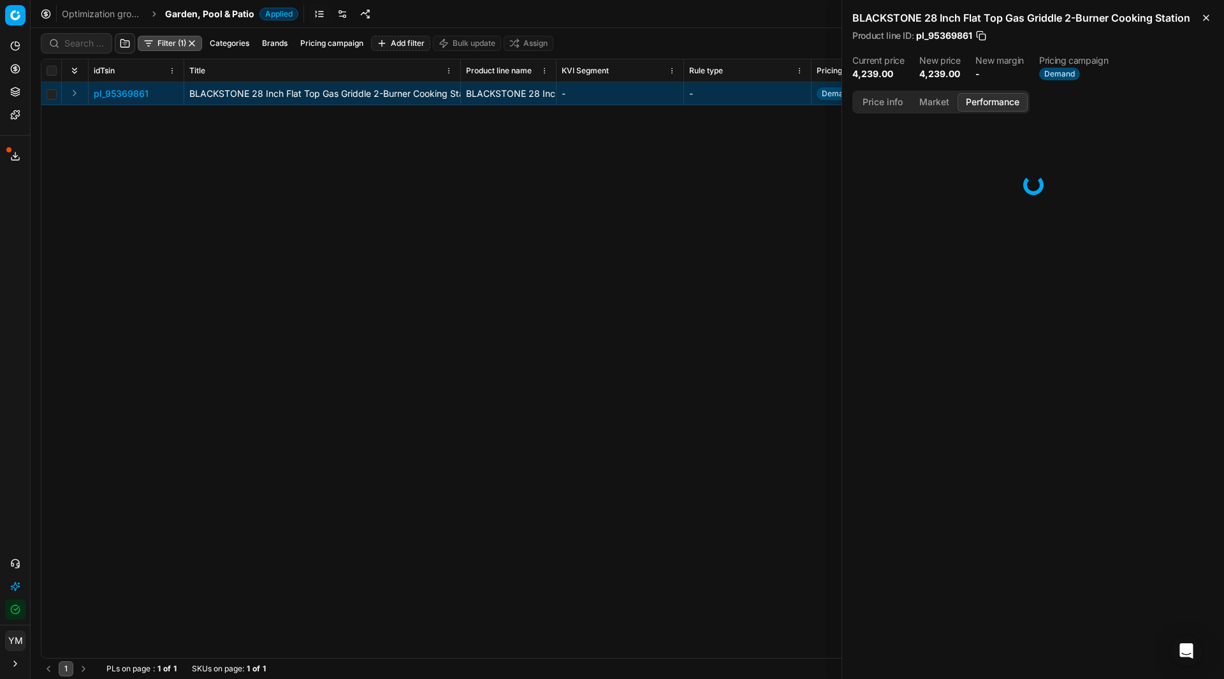
click at [976, 105] on button "Performance" at bounding box center [992, 102] width 70 height 18
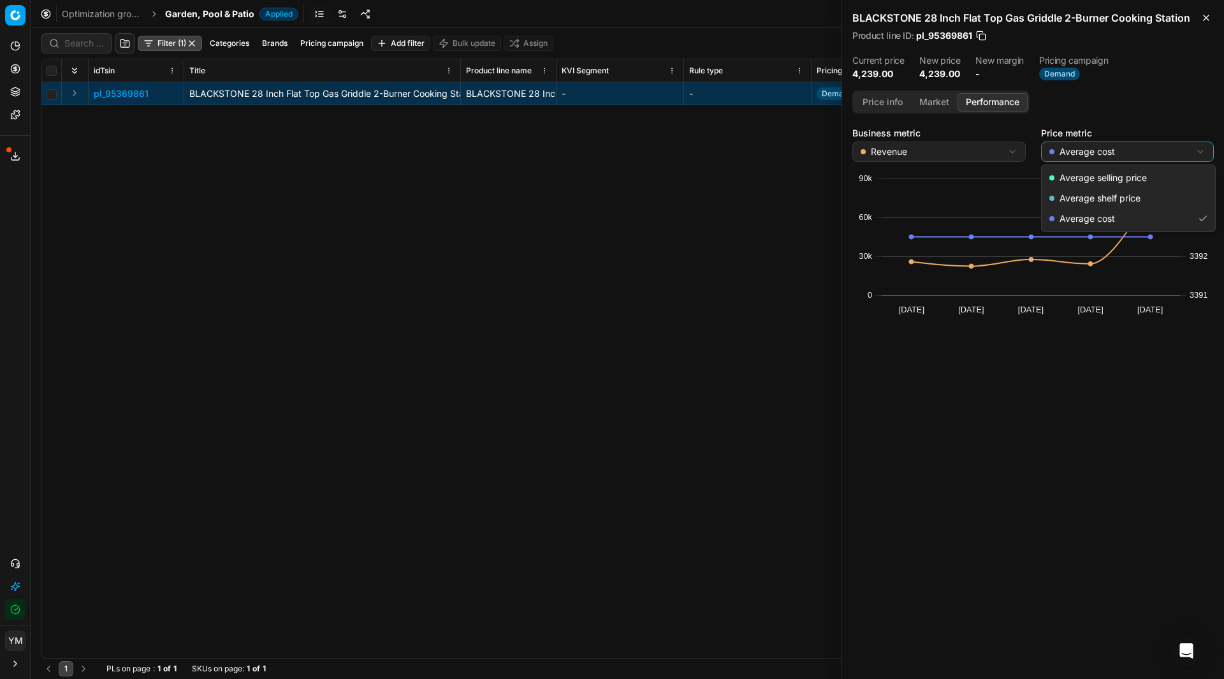
click at [1087, 149] on html "Pricing platform Analytics Pricing Product portfolio Templates Export service 2…" at bounding box center [612, 339] width 1224 height 679
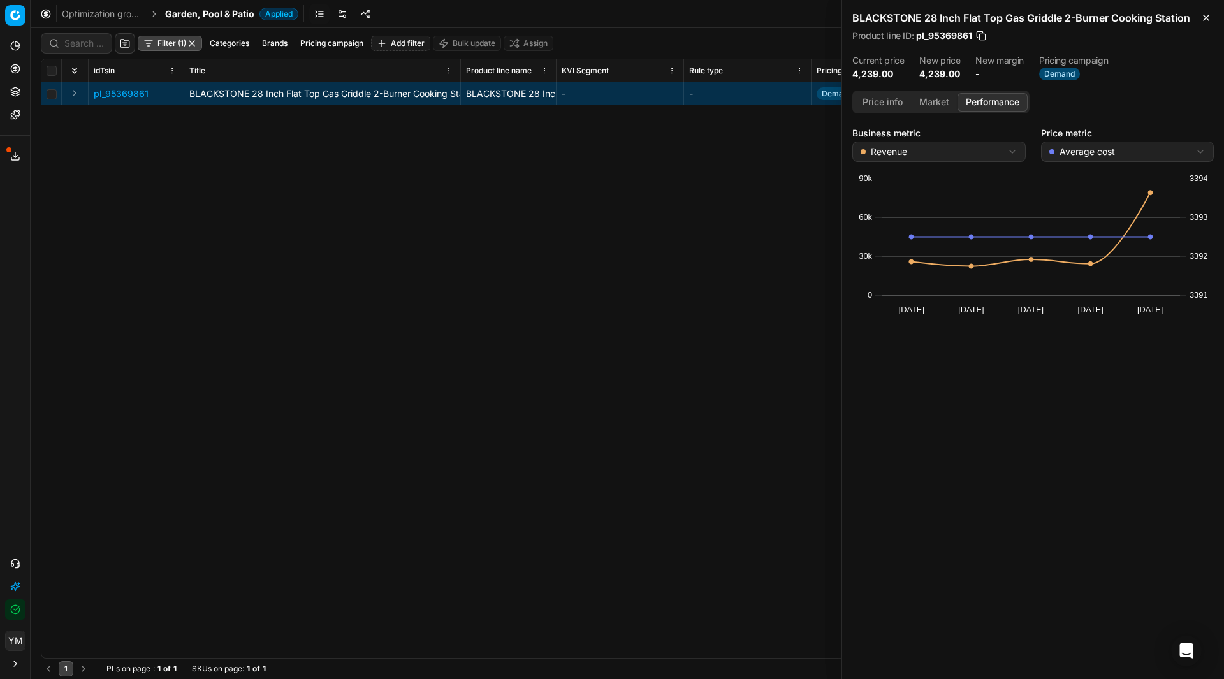
click at [891, 99] on html "Pricing platform Analytics Pricing Product portfolio Templates Export service 2…" at bounding box center [612, 339] width 1224 height 679
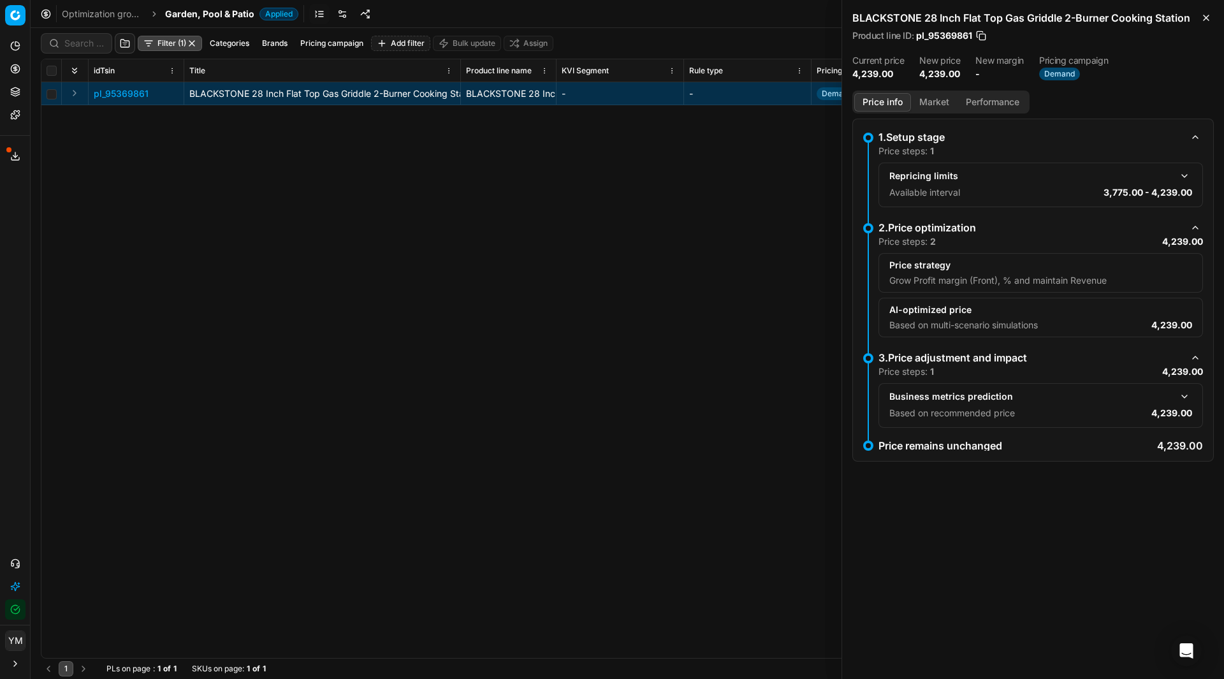
click at [891, 99] on button "Price info" at bounding box center [882, 102] width 57 height 18
click at [938, 107] on button "Market" at bounding box center [934, 102] width 47 height 18
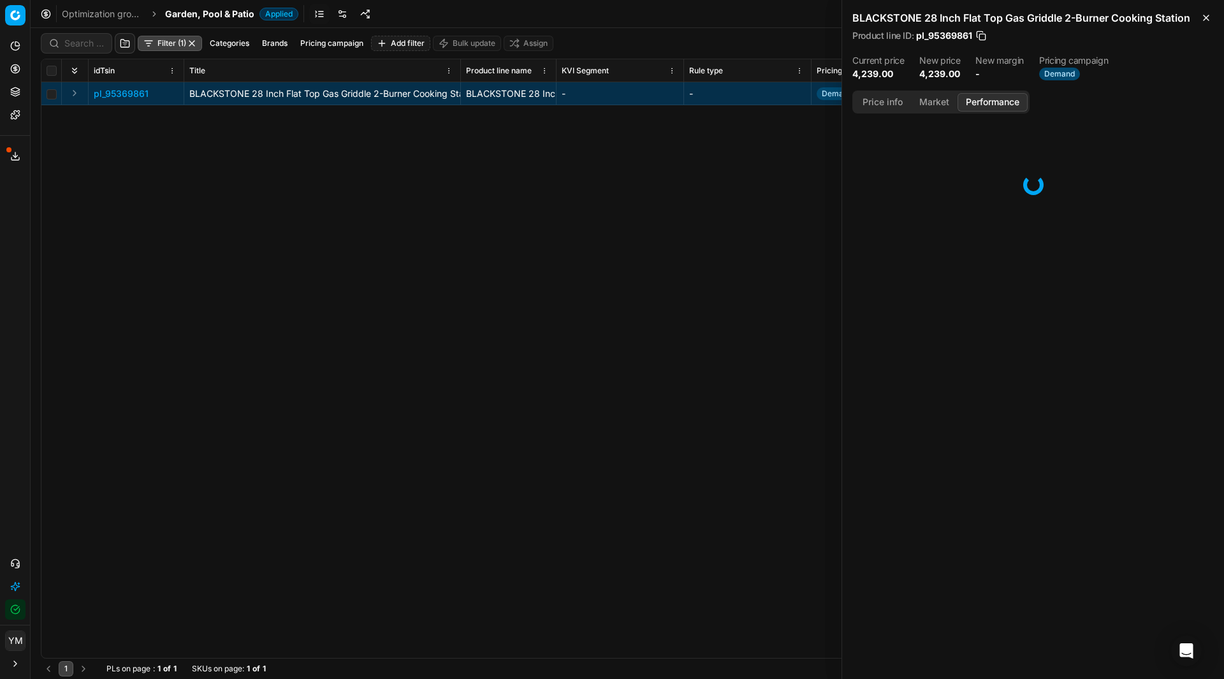
click at [976, 106] on button "Performance" at bounding box center [992, 102] width 70 height 18
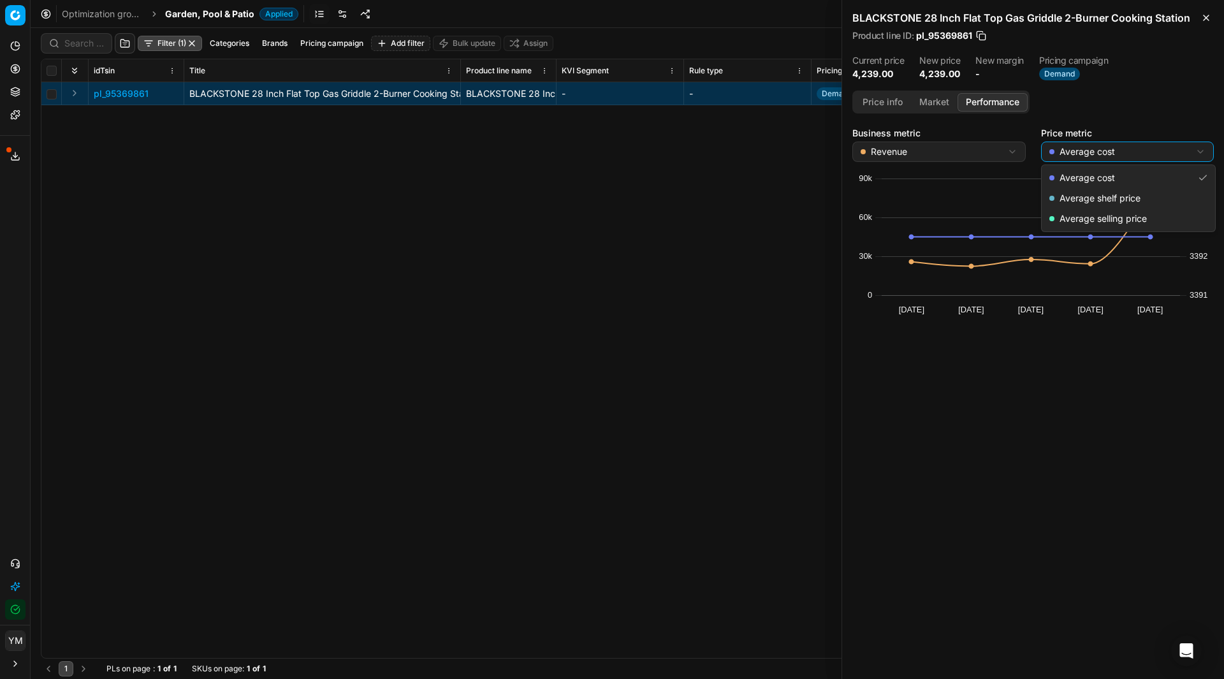
click at [1091, 157] on html "Pricing platform Analytics Pricing Product portfolio Templates Export service 2…" at bounding box center [612, 339] width 1224 height 679
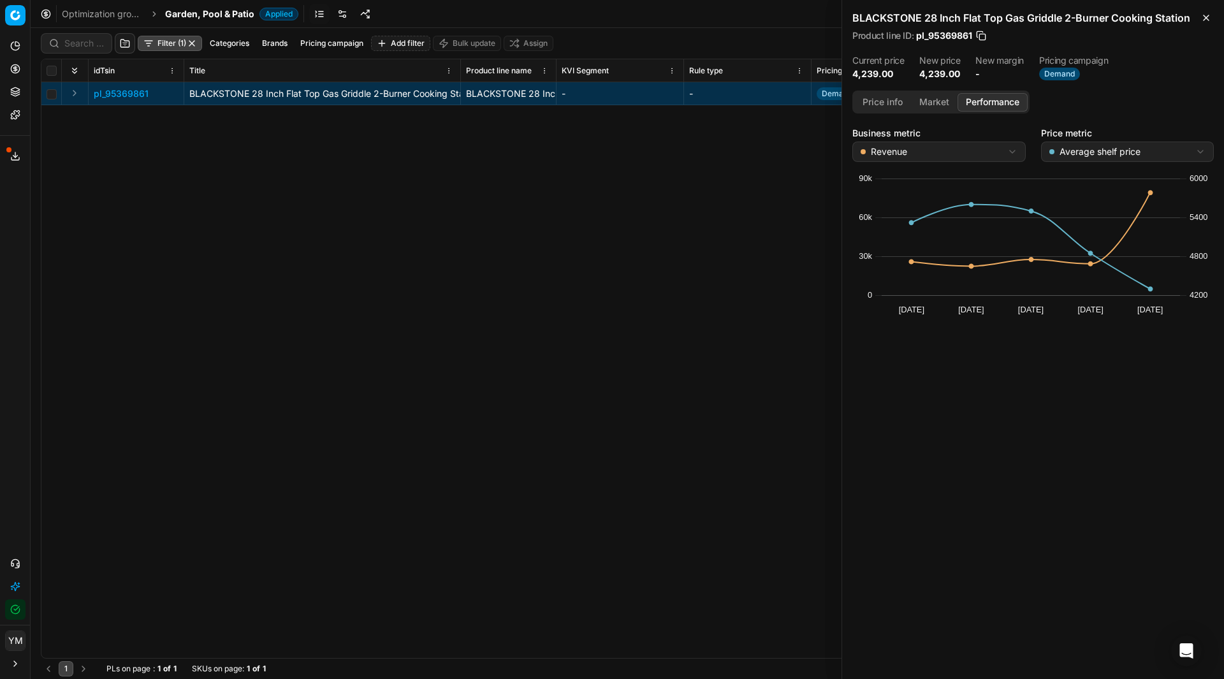
click at [1128, 153] on html "Pricing platform Analytics Pricing Product portfolio Templates Export service 2…" at bounding box center [612, 339] width 1224 height 679
click at [887, 102] on button "Price info" at bounding box center [882, 102] width 57 height 18
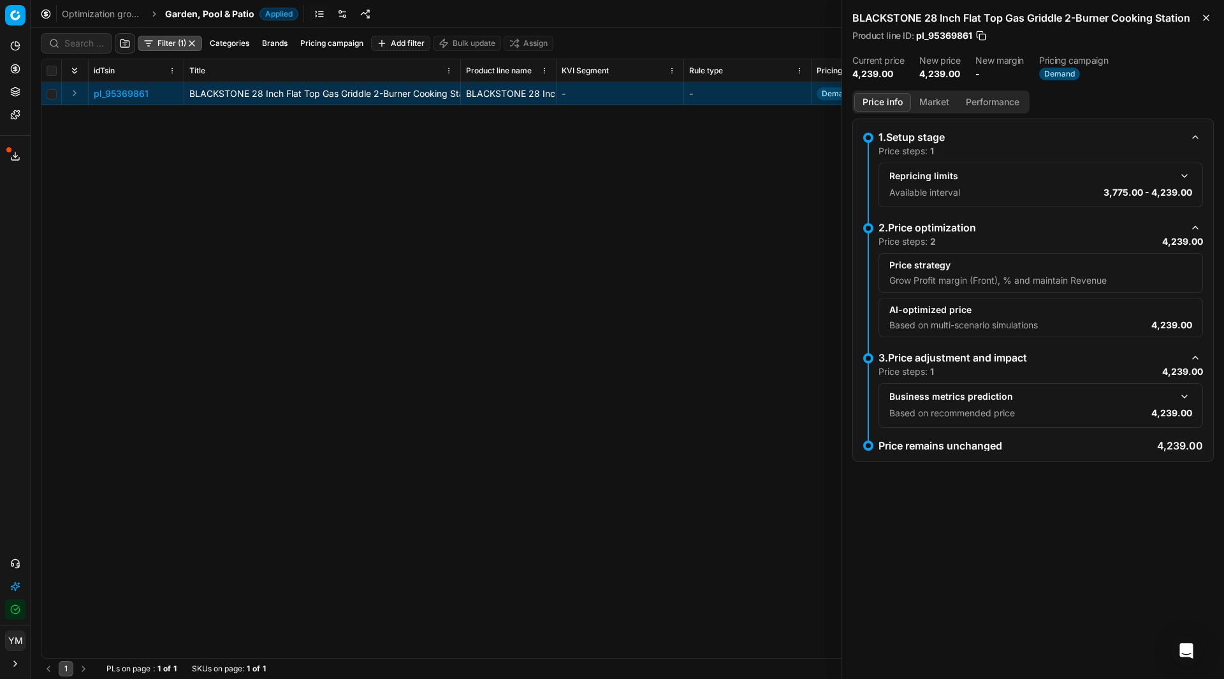
click at [1188, 176] on button "button" at bounding box center [1184, 175] width 15 height 15
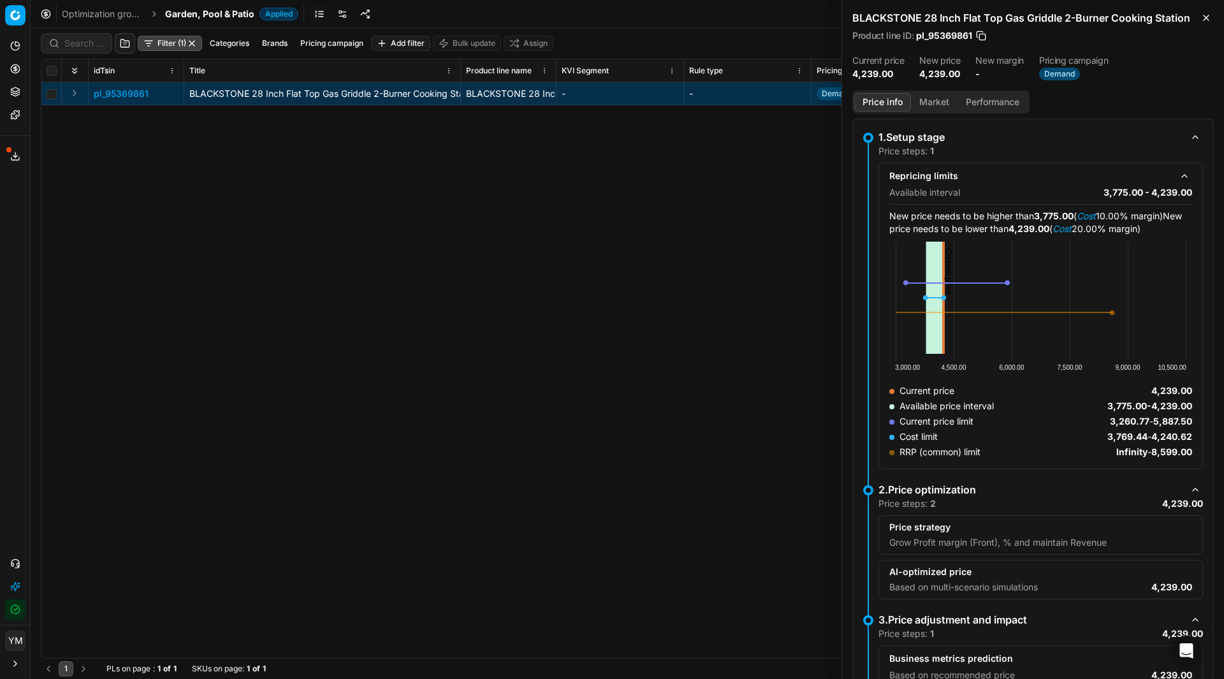
click at [803, 228] on div "pl_95369861 BLACKSTONE 28 Inch Flat Top Gas Griddle 2-Burner Cooking Station BL…" at bounding box center [627, 370] width 1172 height 576
click at [360, 440] on div "pl_95369861 BLACKSTONE 28 Inch Flat Top Gas Griddle 2-Burner Cooking Station BL…" at bounding box center [627, 370] width 1172 height 576
click at [352, 264] on div "pl_95369861 BLACKSTONE 28 Inch Flat Top Gas Griddle 2-Burner Cooking Station BL…" at bounding box center [627, 370] width 1172 height 576
click at [607, 399] on div "pl_95369861 BLACKSTONE 28 Inch Flat Top Gas Griddle 2-Burner Cooking Station BL…" at bounding box center [627, 370] width 1172 height 576
